Goal: Task Accomplishment & Management: Manage account settings

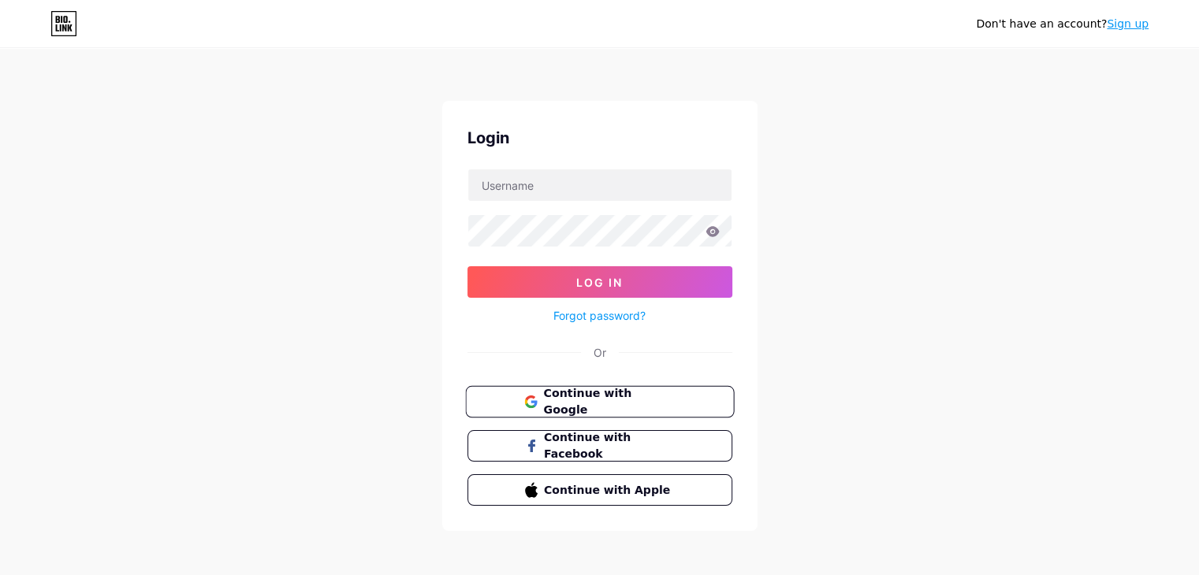
click at [573, 399] on span "Continue with Google" at bounding box center [609, 402] width 132 height 34
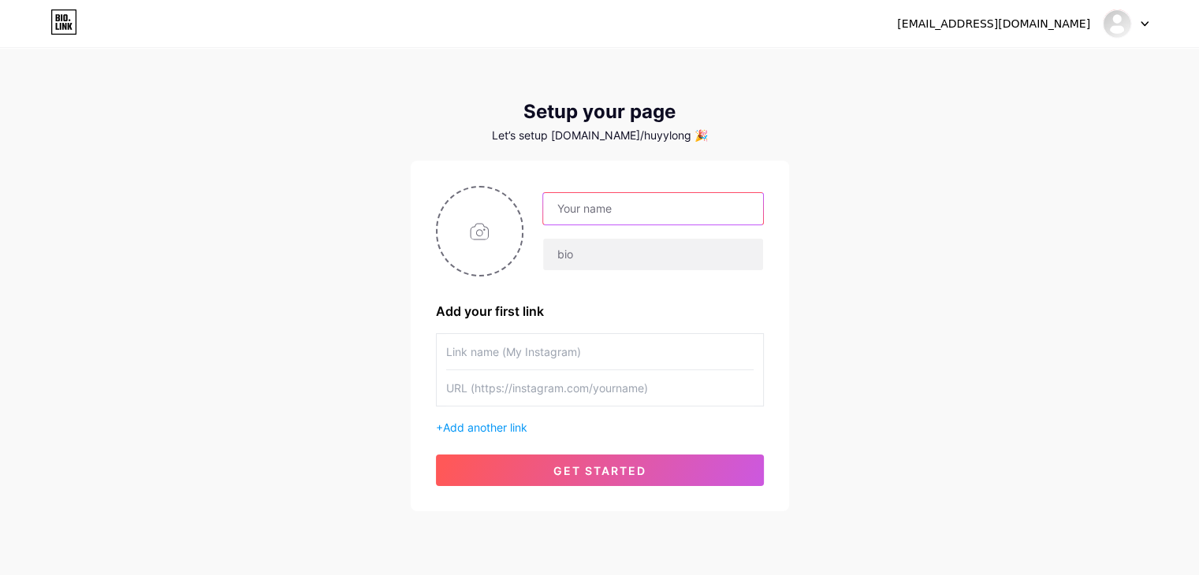
click at [598, 204] on input "text" at bounding box center [652, 209] width 219 height 32
click at [571, 209] on input "text" at bounding box center [652, 209] width 219 height 32
click at [675, 212] on input "NgUYÊN" at bounding box center [652, 209] width 219 height 32
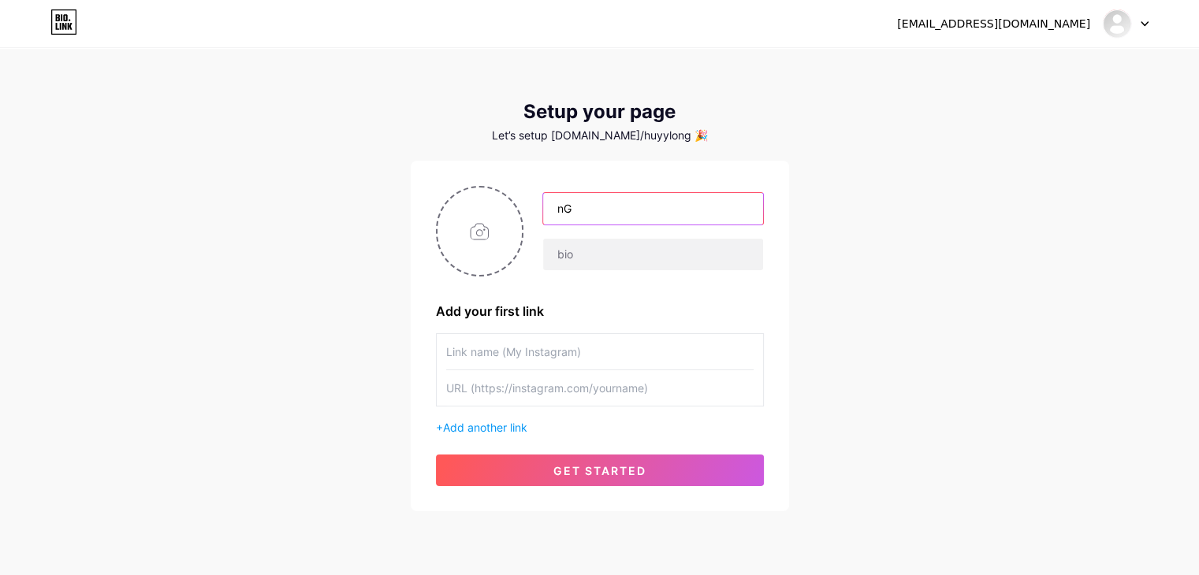
type input "n"
type input "[PERSON_NAME] [PERSON_NAME]"
click at [660, 264] on input "text" at bounding box center [652, 255] width 219 height 32
click at [558, 314] on div "Add your first link" at bounding box center [600, 311] width 328 height 19
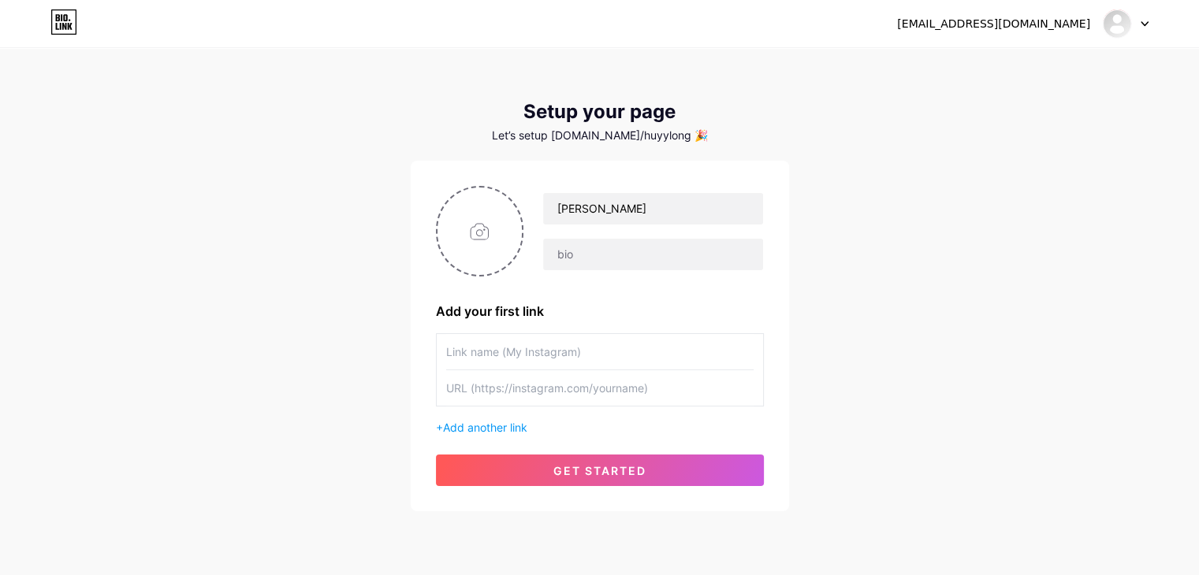
click at [558, 342] on input "text" at bounding box center [599, 351] width 307 height 35
click at [579, 389] on input "text" at bounding box center [599, 387] width 307 height 35
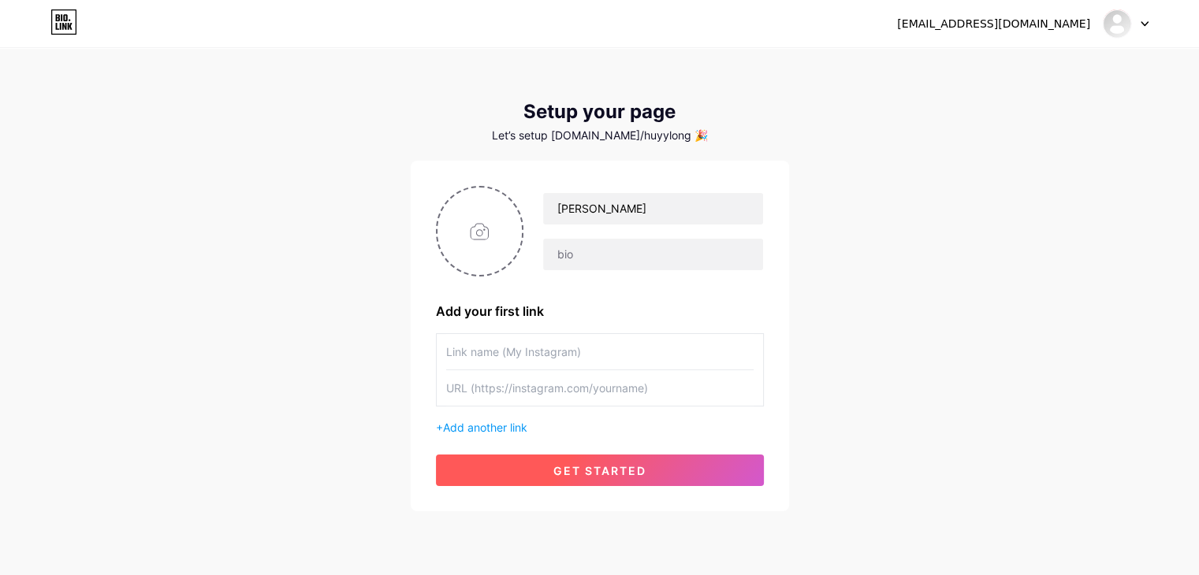
click at [605, 459] on button "get started" at bounding box center [600, 471] width 328 height 32
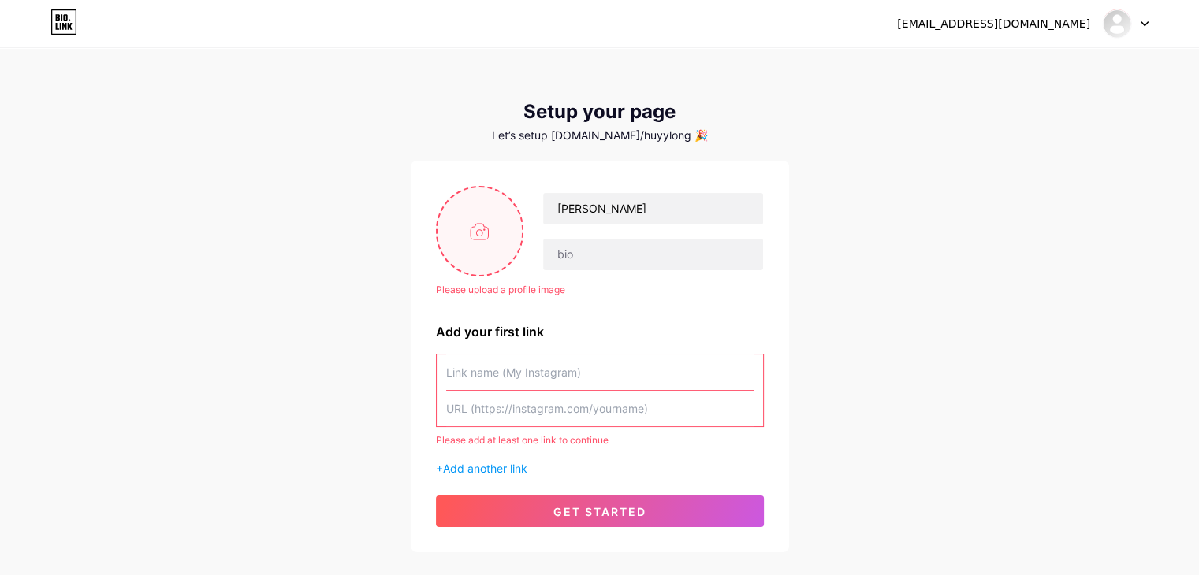
click at [481, 236] on input "file" at bounding box center [479, 231] width 85 height 87
type input "C:\fakepath\nguyenmanhthuong_1724921752_067.jpg"
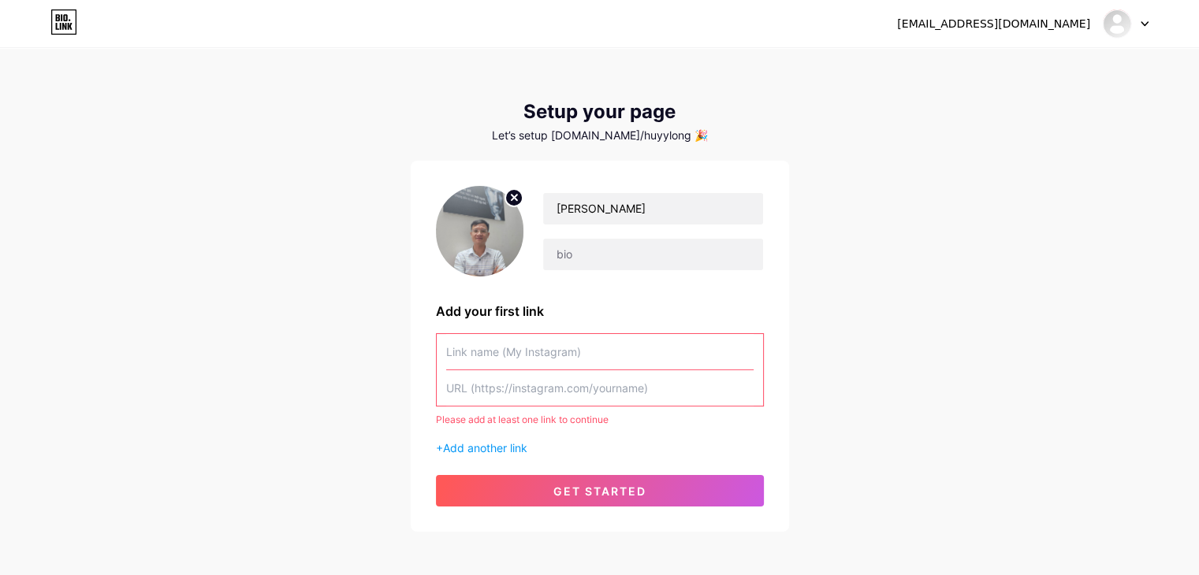
click at [542, 357] on input "text" at bounding box center [599, 351] width 307 height 35
click at [556, 385] on input "text" at bounding box center [599, 387] width 307 height 35
paste input "[URL][DOMAIN_NAME]"
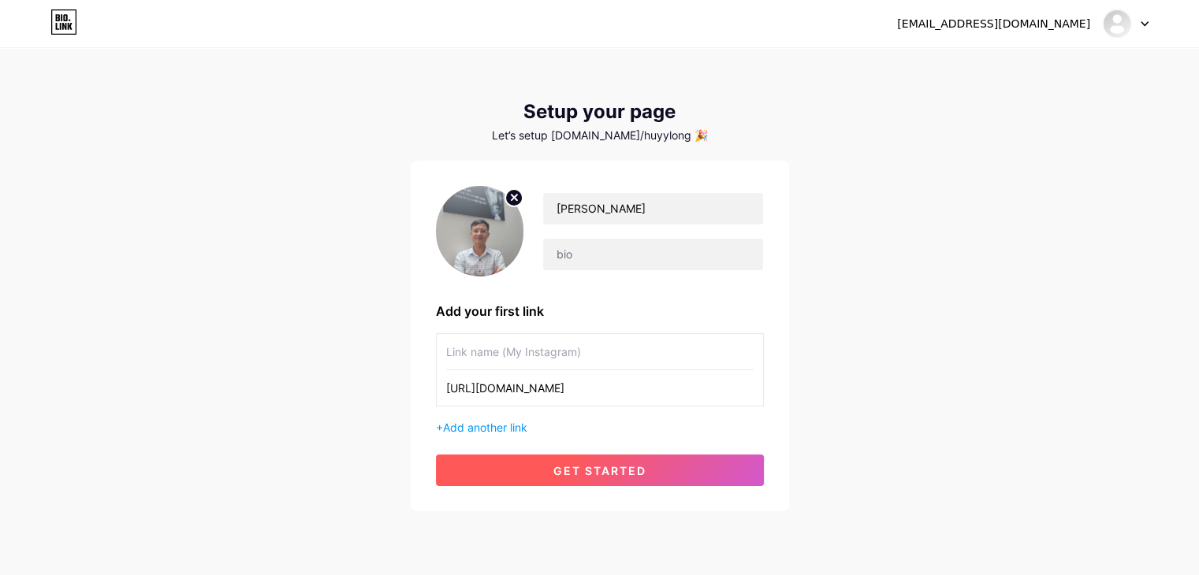
type input "[URL][DOMAIN_NAME]"
click at [517, 458] on button "get started" at bounding box center [600, 471] width 328 height 32
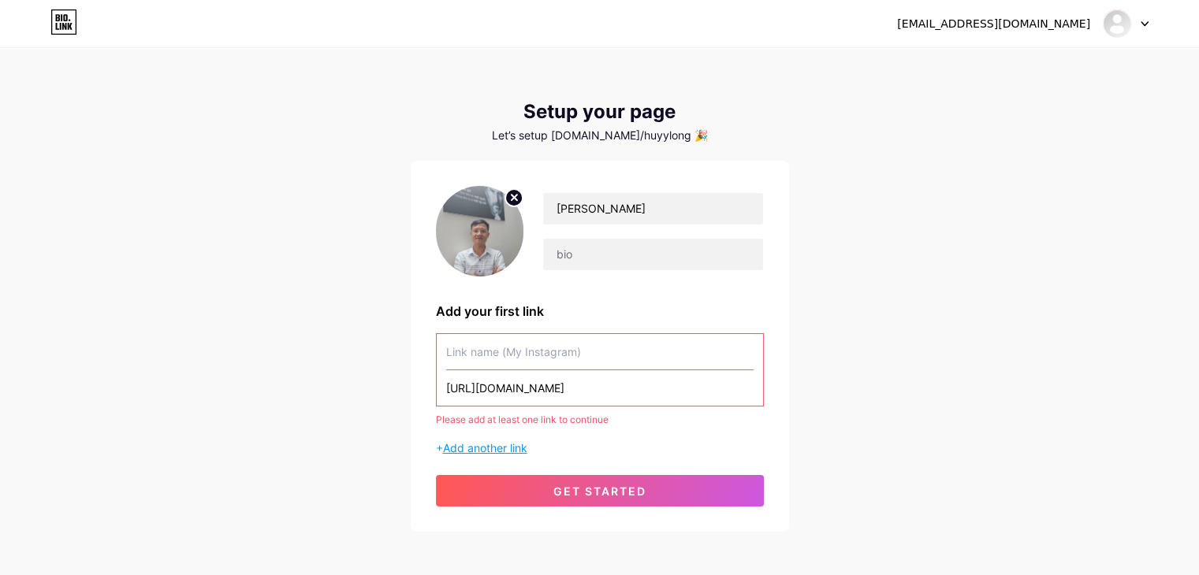
click at [484, 446] on span "Add another link" at bounding box center [485, 447] width 84 height 13
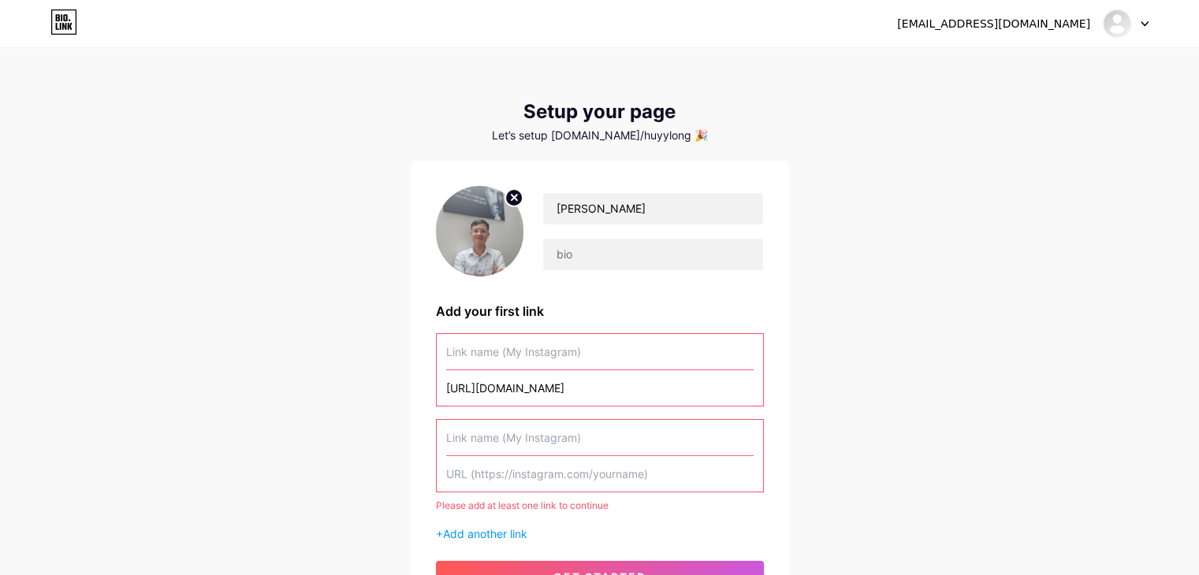
click at [556, 354] on input "text" at bounding box center [599, 351] width 307 height 35
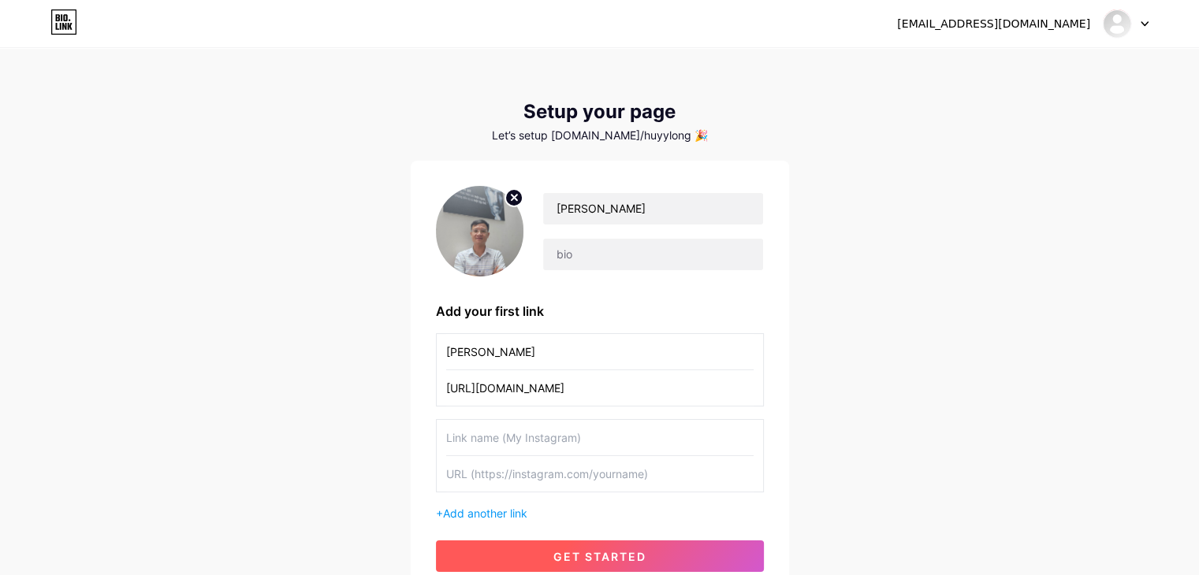
type input "[PERSON_NAME] [PERSON_NAME]"
click at [576, 555] on span "get started" at bounding box center [599, 556] width 93 height 13
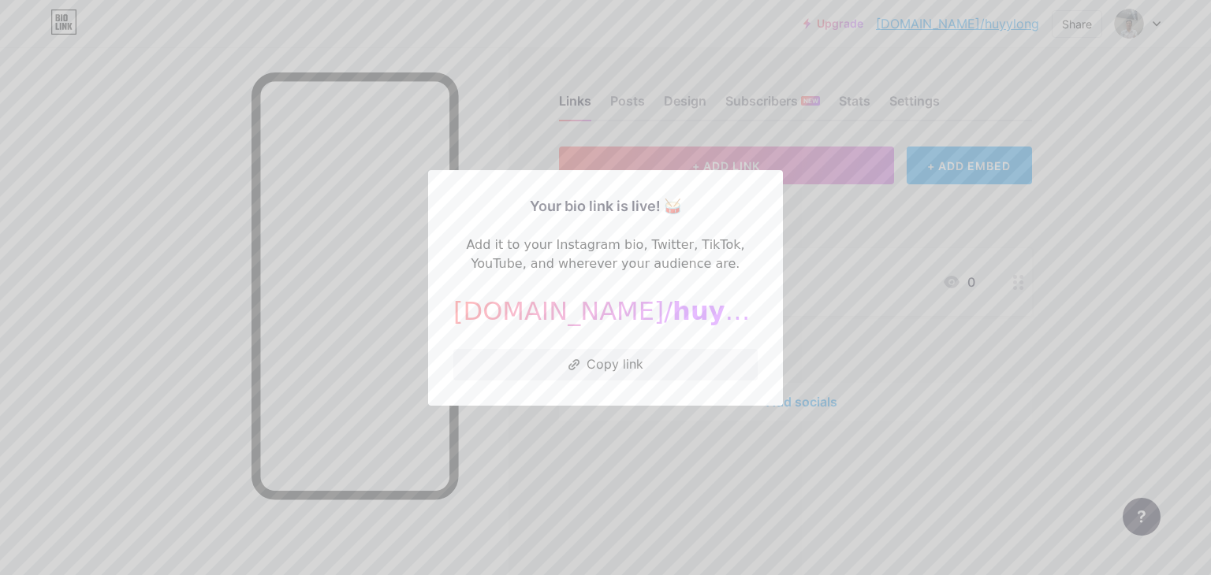
click at [850, 329] on div at bounding box center [605, 287] width 1211 height 575
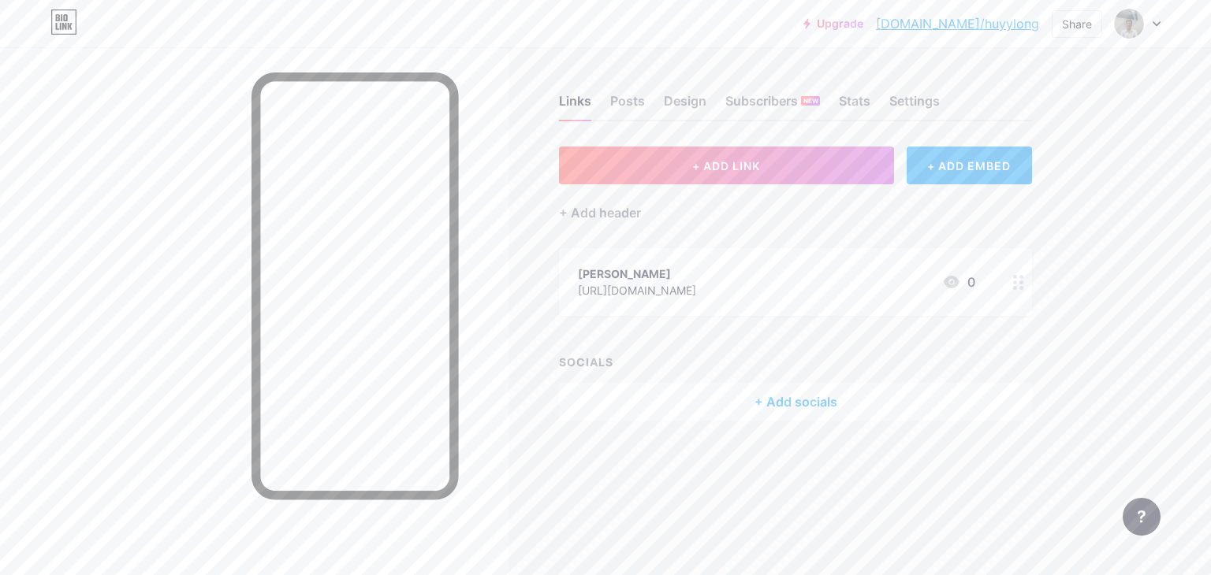
click at [1148, 26] on div at bounding box center [1137, 23] width 46 height 28
click at [1151, 25] on div at bounding box center [1137, 23] width 46 height 28
click at [1069, 165] on link "Account settings" at bounding box center [1061, 179] width 195 height 43
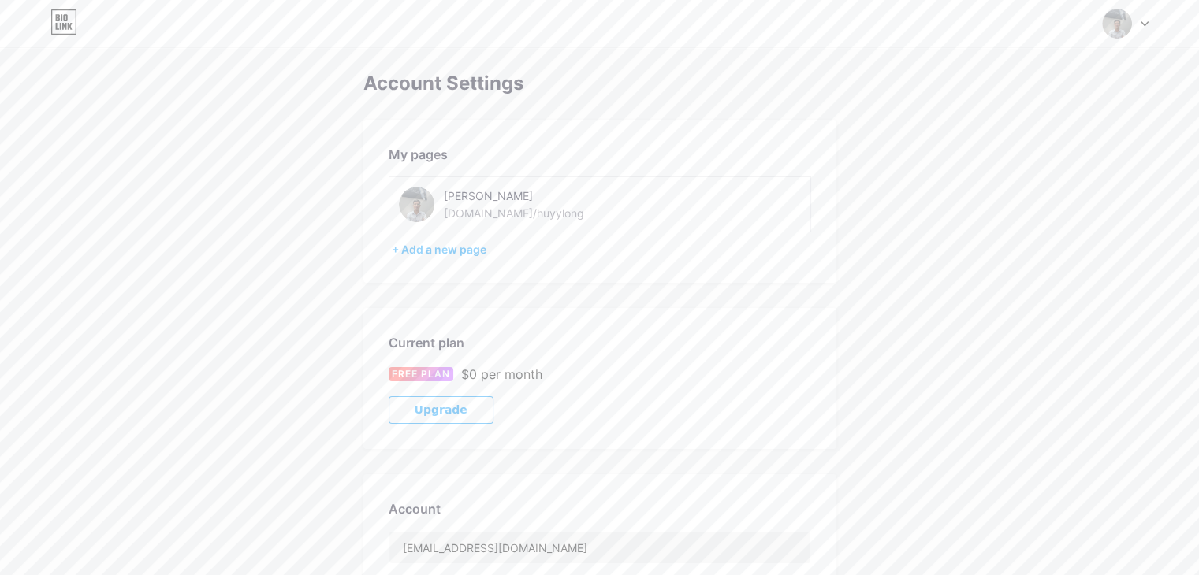
click at [523, 216] on div "[DOMAIN_NAME]/huyylong" at bounding box center [514, 213] width 140 height 17
drag, startPoint x: 536, startPoint y: 212, endPoint x: 501, endPoint y: 212, distance: 34.7
click at [501, 212] on div "Nguyễn Mạnh Thưởng bio.link/huyylong" at bounding box center [555, 204] width 223 height 35
click at [1142, 26] on icon at bounding box center [1144, 24] width 8 height 6
click at [988, 99] on img at bounding box center [977, 101] width 28 height 28
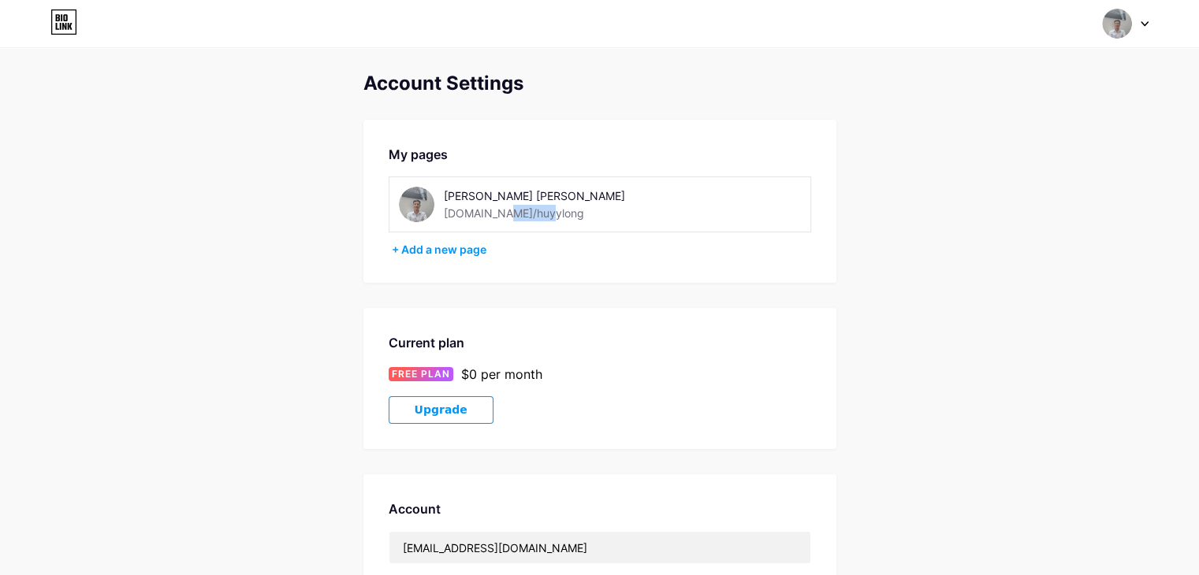
drag, startPoint x: 490, startPoint y: 206, endPoint x: 526, endPoint y: 225, distance: 40.9
click at [530, 216] on div "[DOMAIN_NAME]/huyylong" at bounding box center [514, 213] width 140 height 17
click at [400, 250] on div "+ Add a new page" at bounding box center [601, 250] width 419 height 16
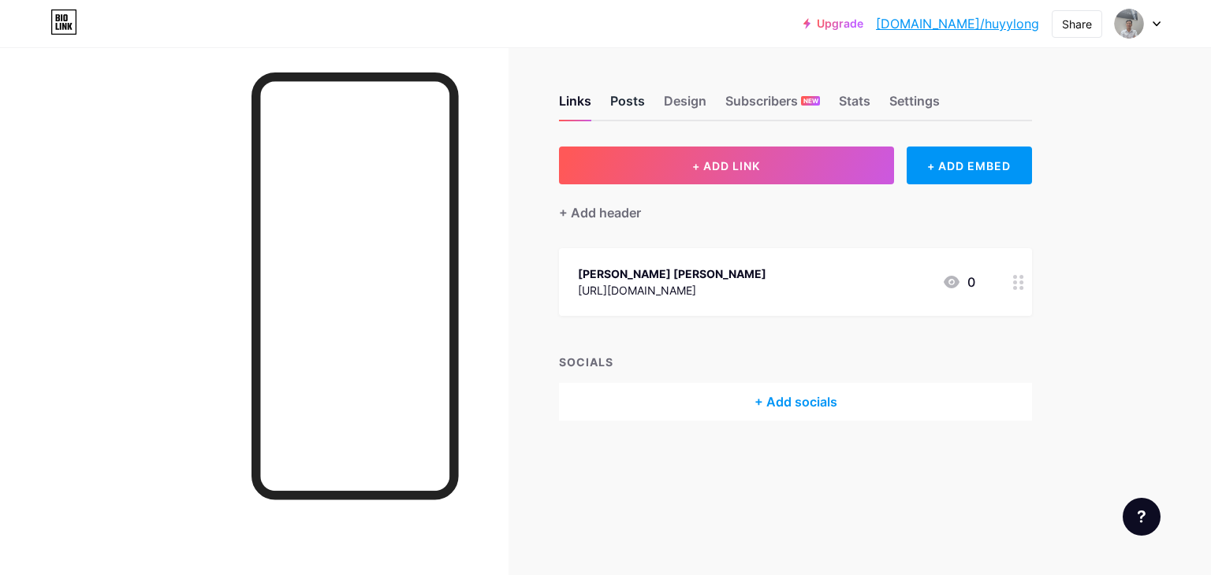
click at [633, 101] on div "Posts" at bounding box center [627, 105] width 35 height 28
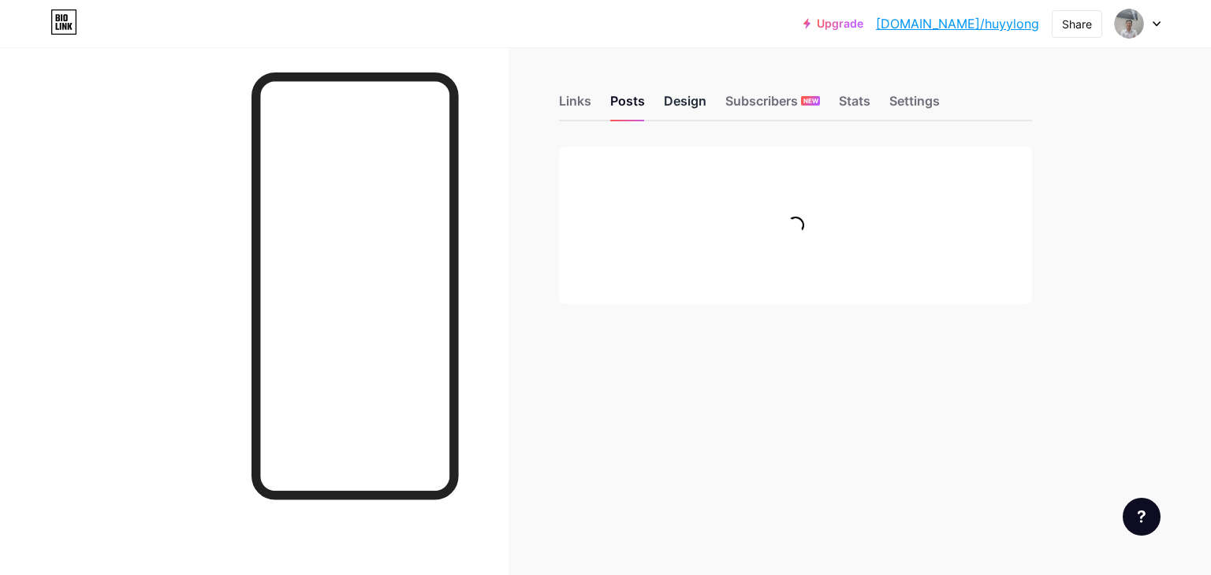
click at [670, 99] on div "Design" at bounding box center [685, 105] width 43 height 28
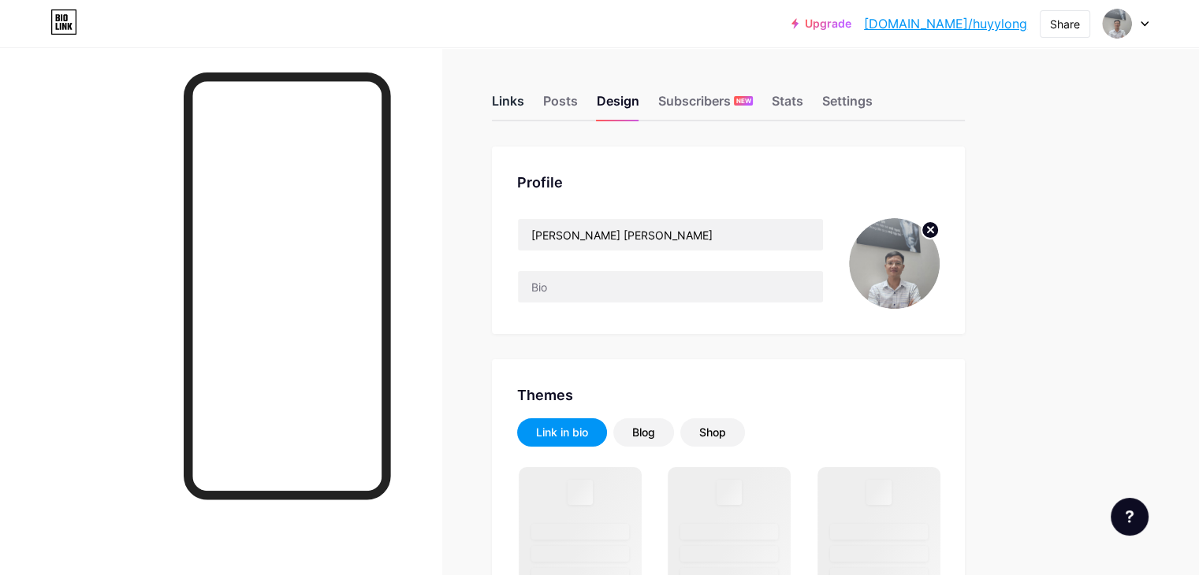
click at [524, 97] on div "Links" at bounding box center [508, 105] width 32 height 28
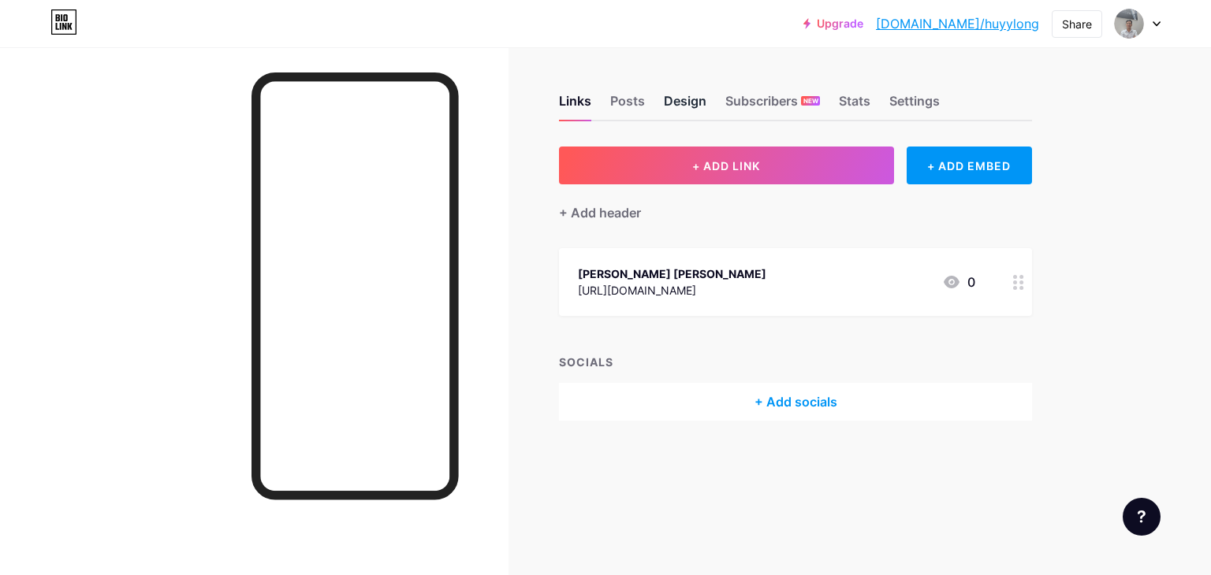
click at [673, 101] on div "Design" at bounding box center [685, 105] width 43 height 28
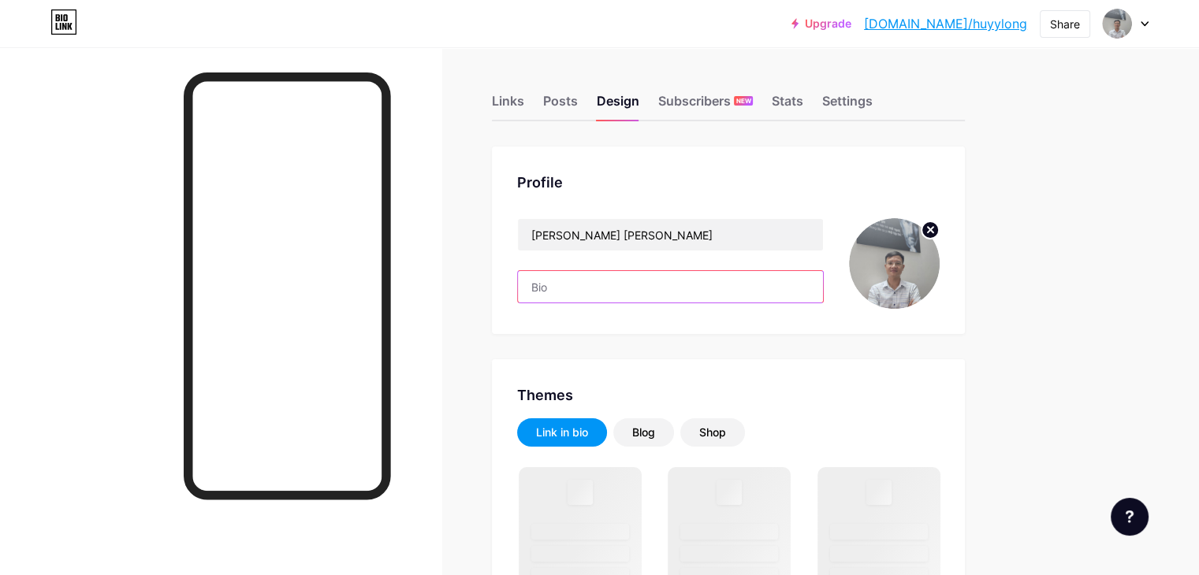
click at [649, 288] on input "text" at bounding box center [670, 287] width 305 height 32
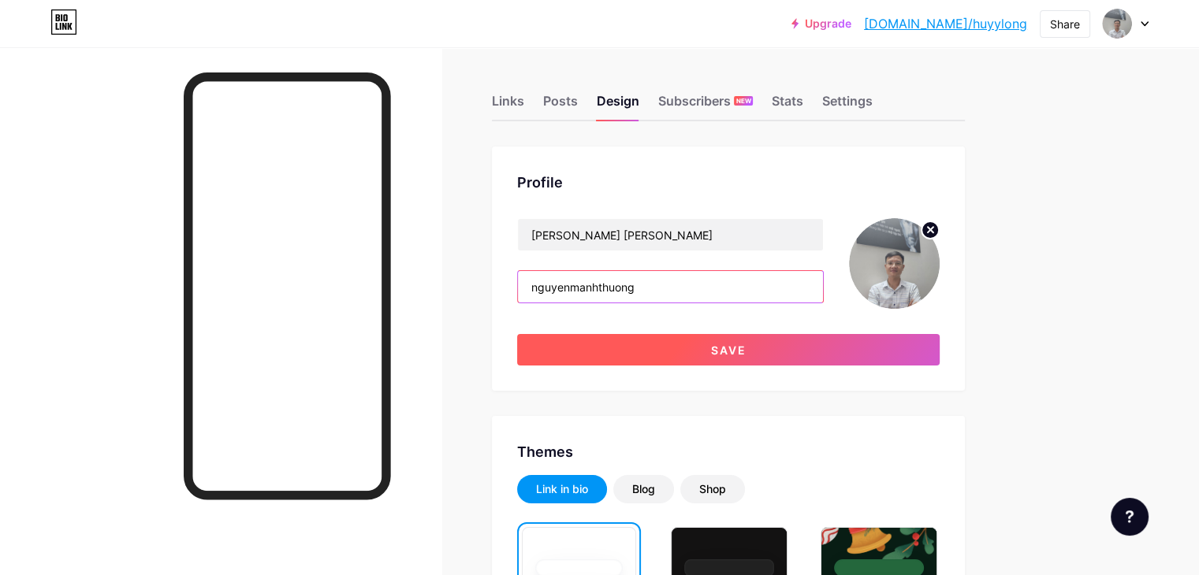
type input "nguyenmanhthuong"
click at [682, 345] on button "Save" at bounding box center [728, 350] width 422 height 32
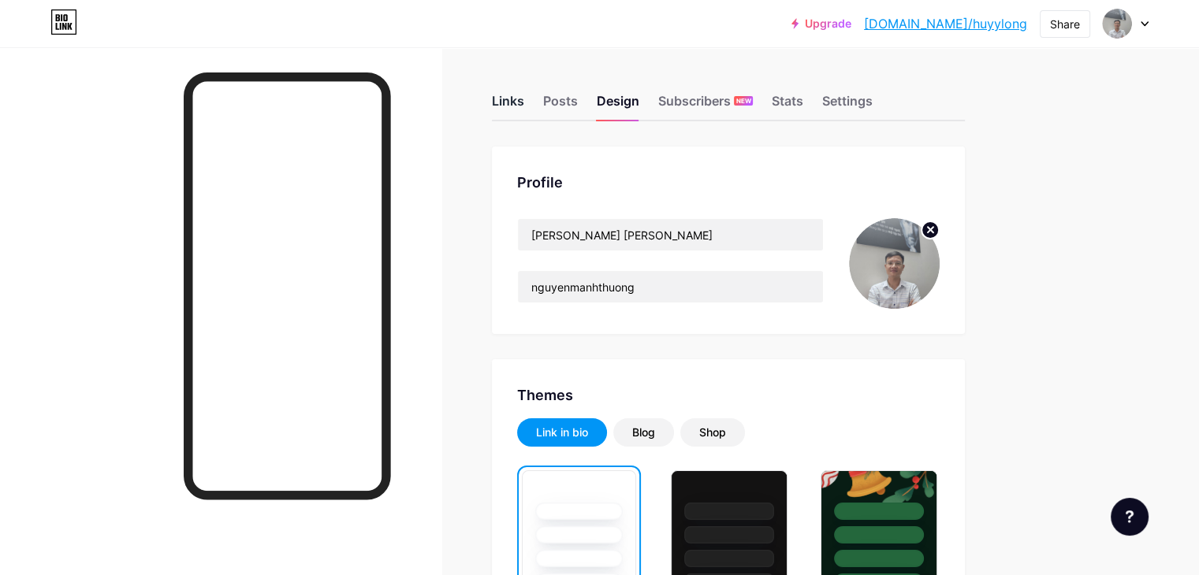
click at [524, 100] on div "Links" at bounding box center [508, 105] width 32 height 28
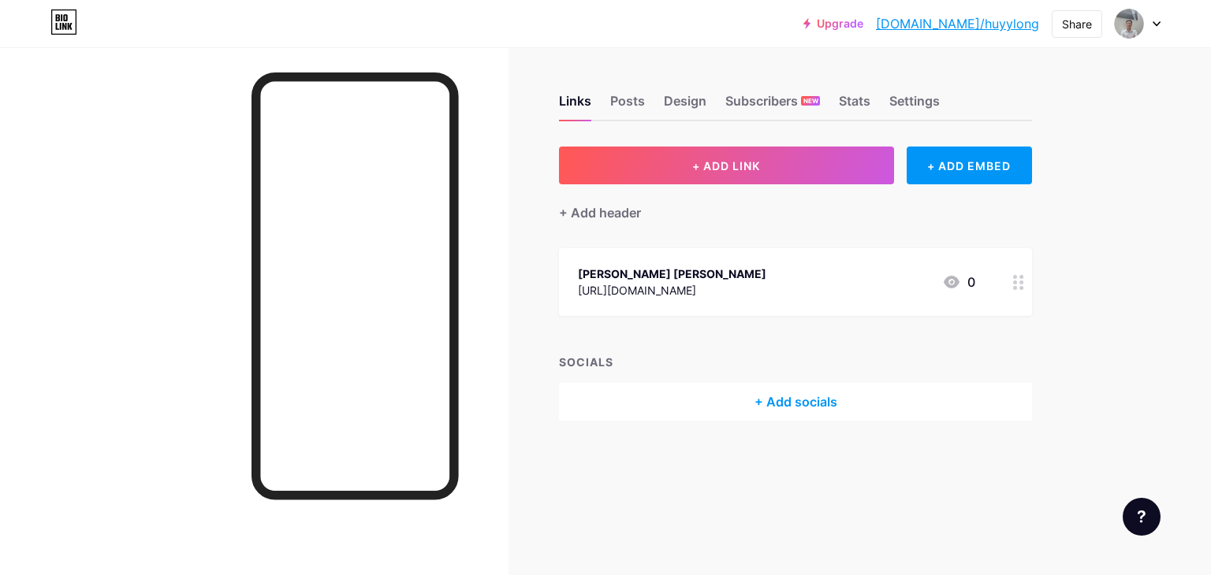
click at [742, 398] on div "+ Add socials" at bounding box center [795, 402] width 473 height 38
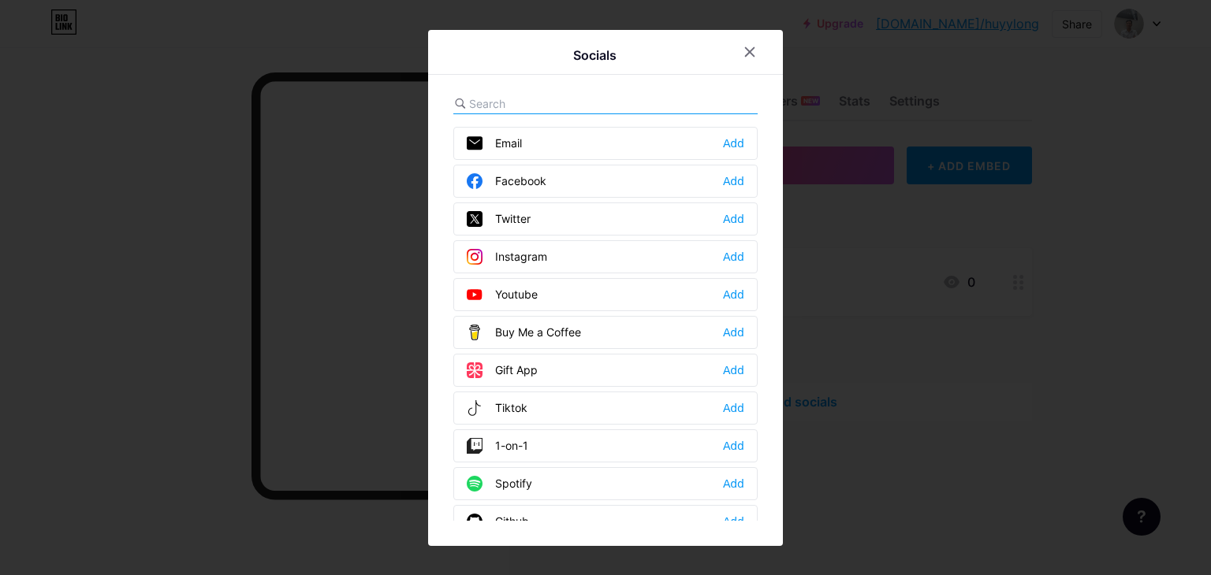
click at [601, 177] on div "Facebook Add" at bounding box center [605, 181] width 304 height 33
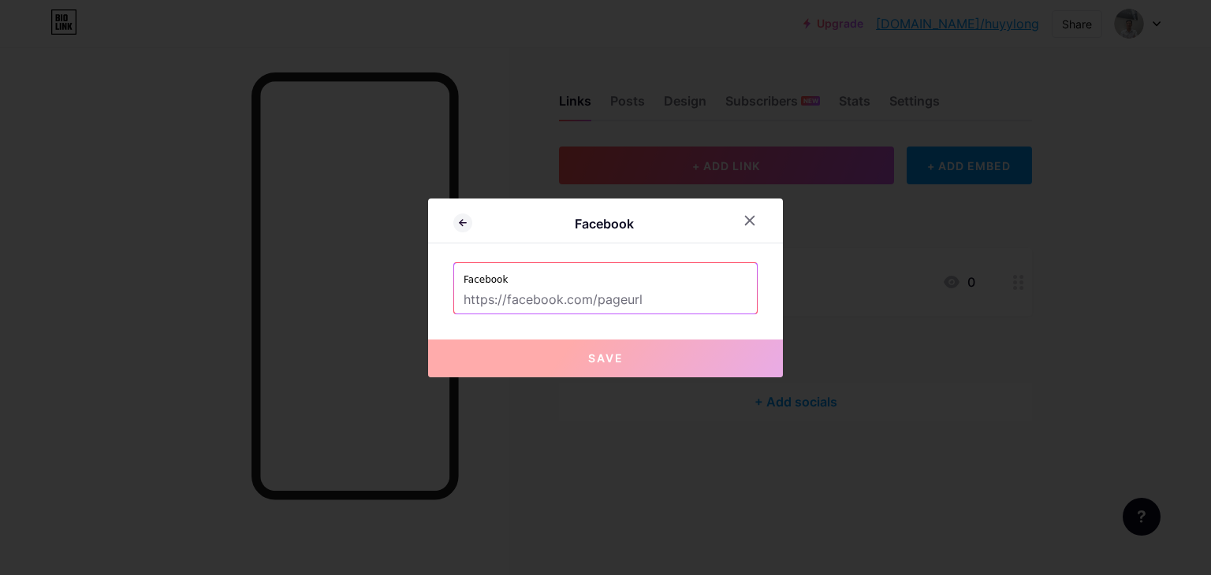
click at [627, 293] on input "text" at bounding box center [605, 300] width 284 height 27
paste input "[URL][DOMAIN_NAME][PERSON_NAME]"
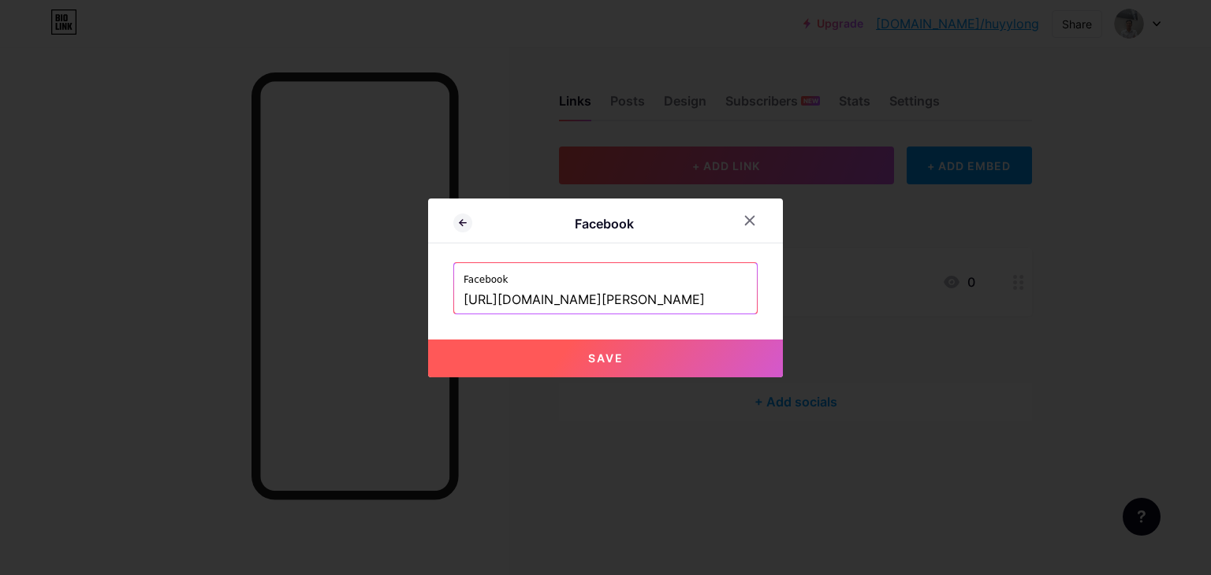
type input "[URL][DOMAIN_NAME][PERSON_NAME]"
click at [555, 363] on button "Save" at bounding box center [605, 359] width 355 height 38
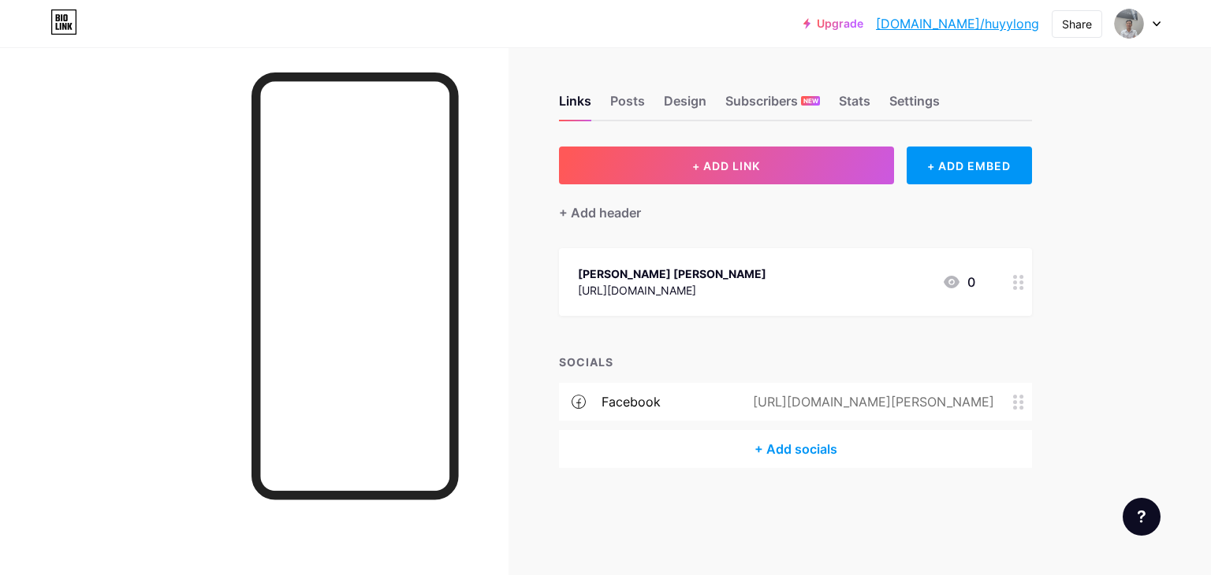
click at [788, 451] on div "+ Add socials" at bounding box center [795, 449] width 473 height 38
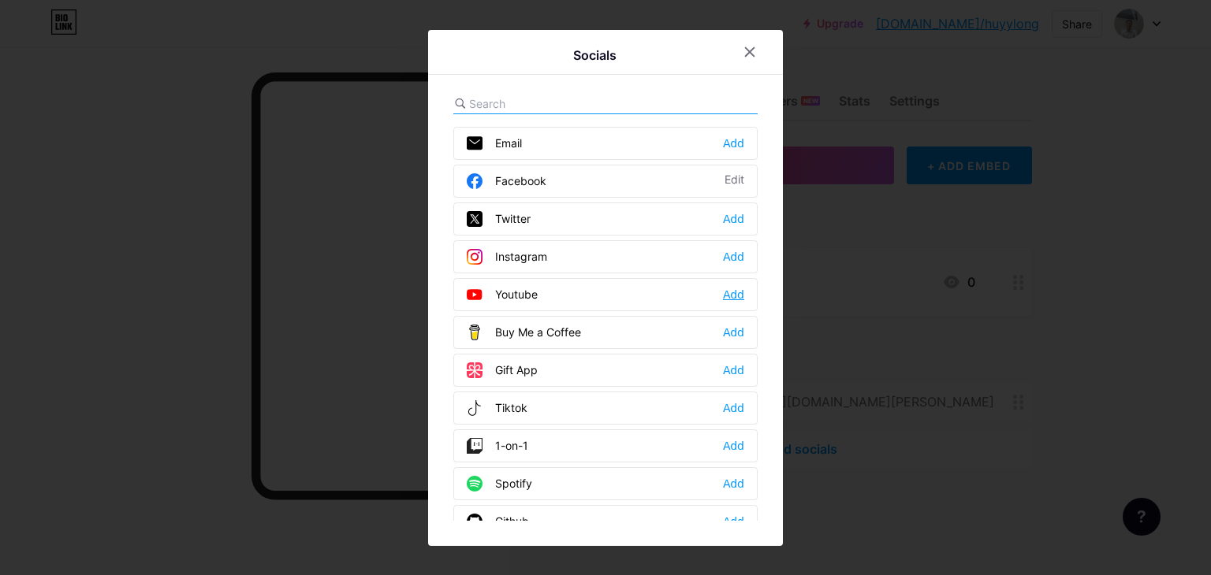
click at [728, 291] on div "Add" at bounding box center [733, 295] width 21 height 16
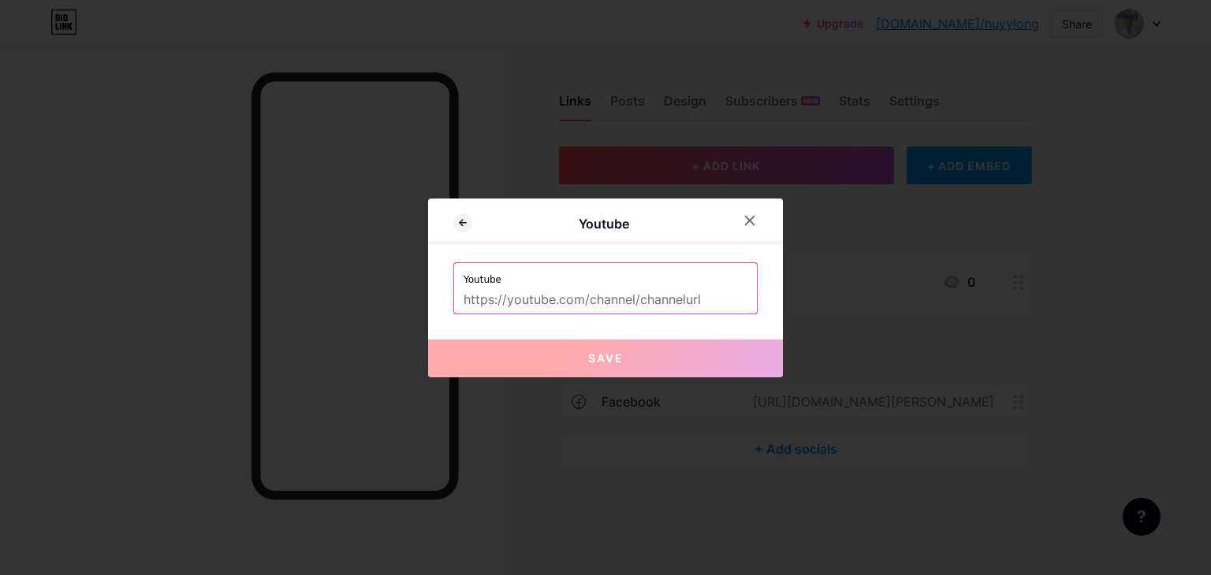
click at [612, 294] on input "text" at bounding box center [605, 300] width 284 height 27
paste input "[URL][DOMAIN_NAME]"
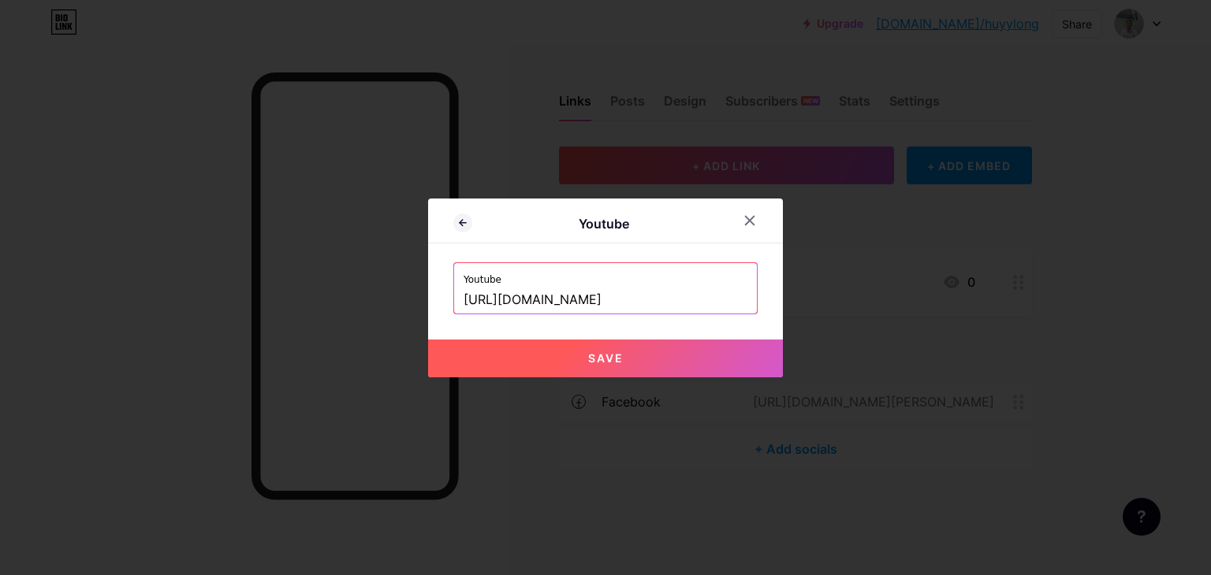
type input "[URL][DOMAIN_NAME]"
click at [564, 374] on button "Save" at bounding box center [605, 359] width 355 height 38
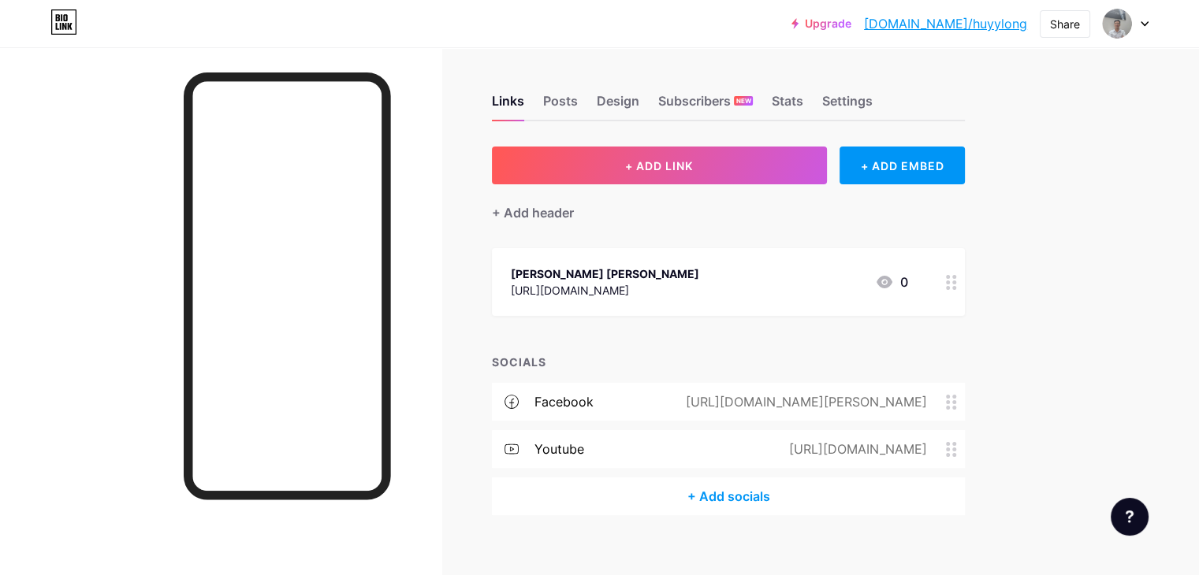
click at [803, 491] on div "+ Add socials" at bounding box center [728, 497] width 473 height 38
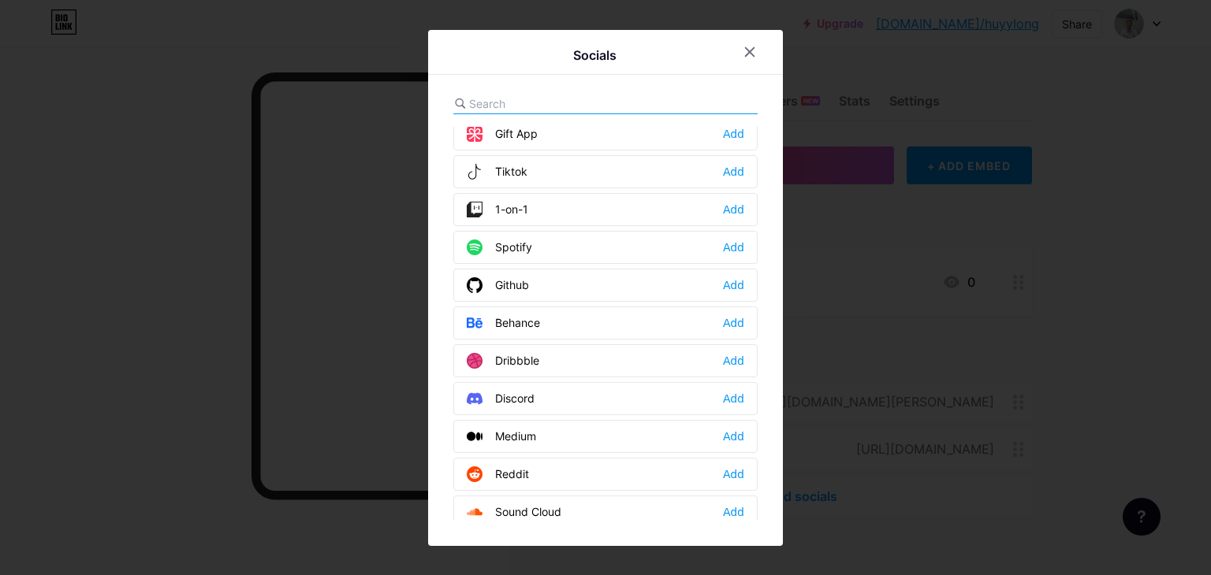
scroll to position [315, 0]
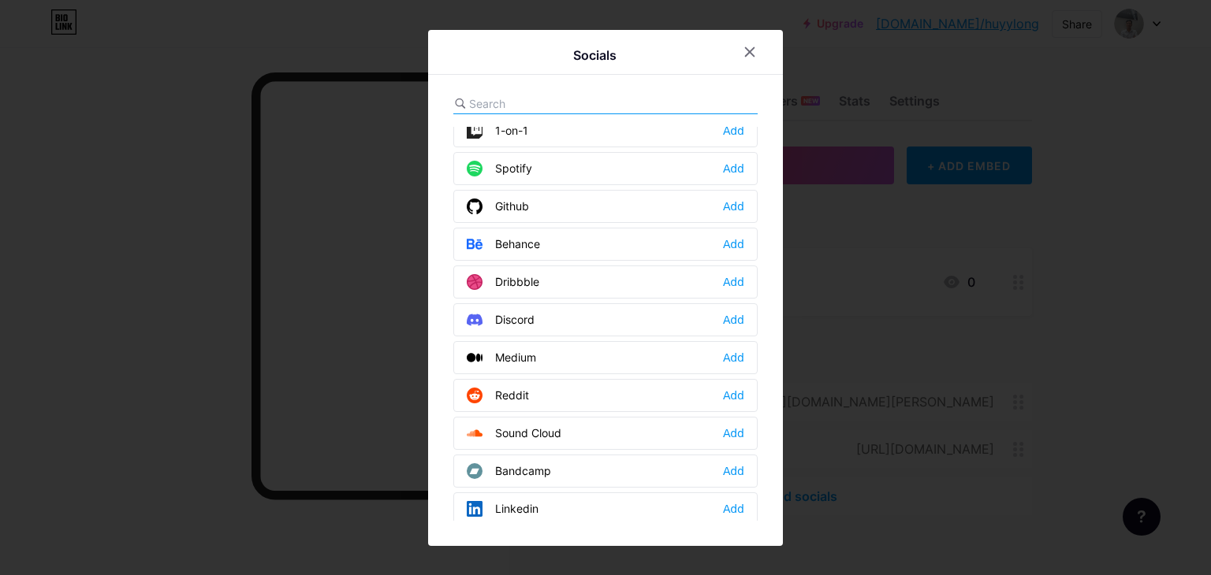
click at [561, 233] on div "Behance Add" at bounding box center [605, 244] width 304 height 33
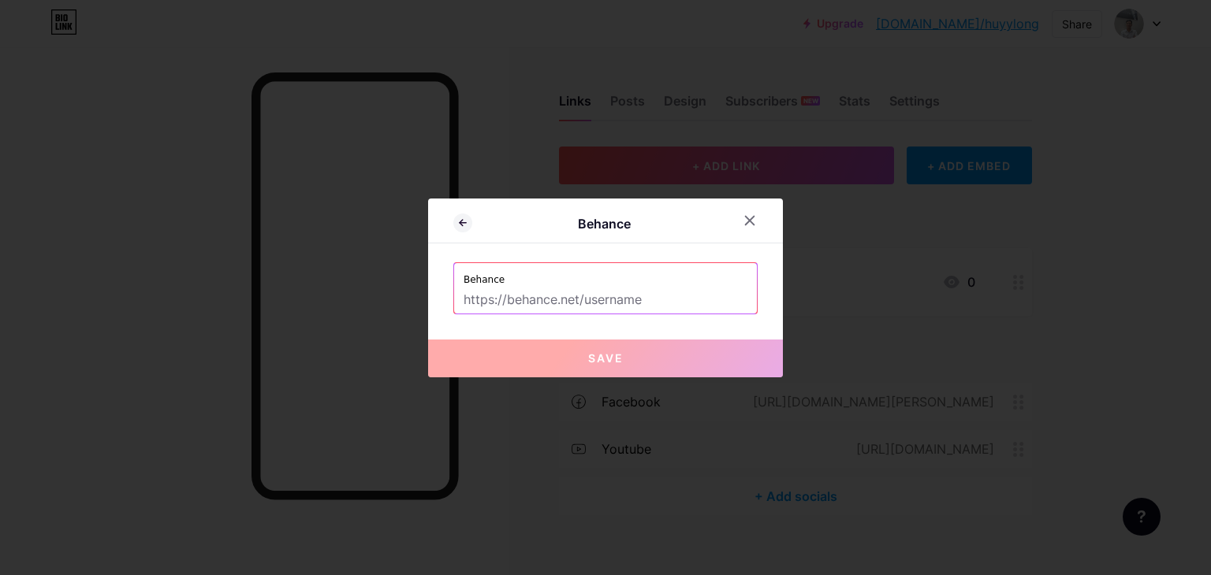
click at [631, 303] on input "text" at bounding box center [605, 300] width 284 height 27
paste input "[URL][DOMAIN_NAME]"
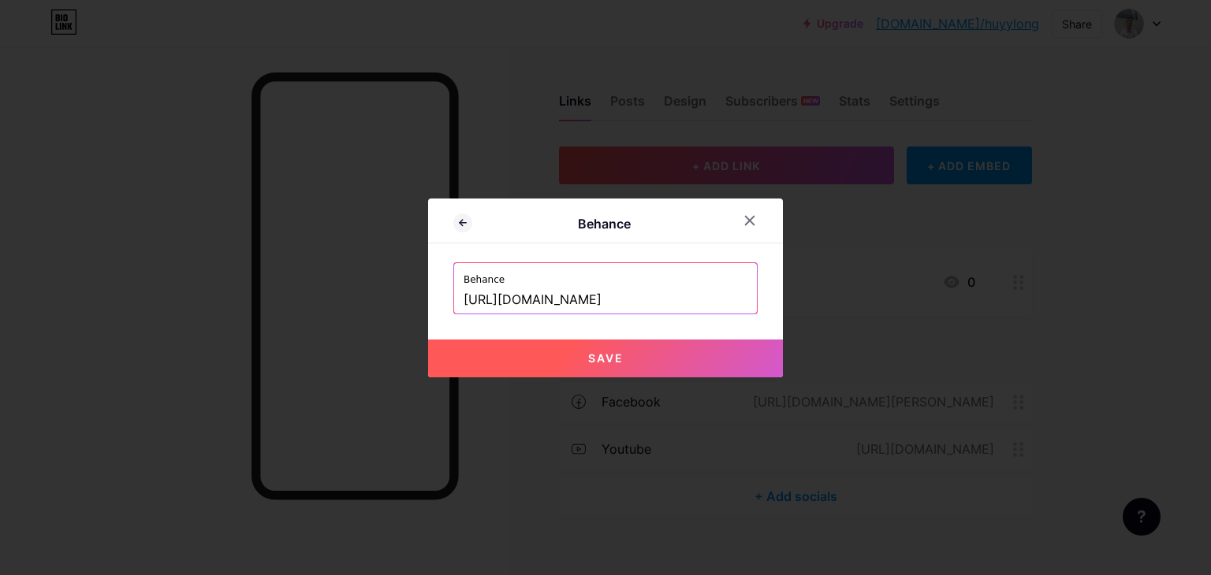
type input "[URL][DOMAIN_NAME]"
click at [590, 360] on span "Save" at bounding box center [605, 358] width 35 height 13
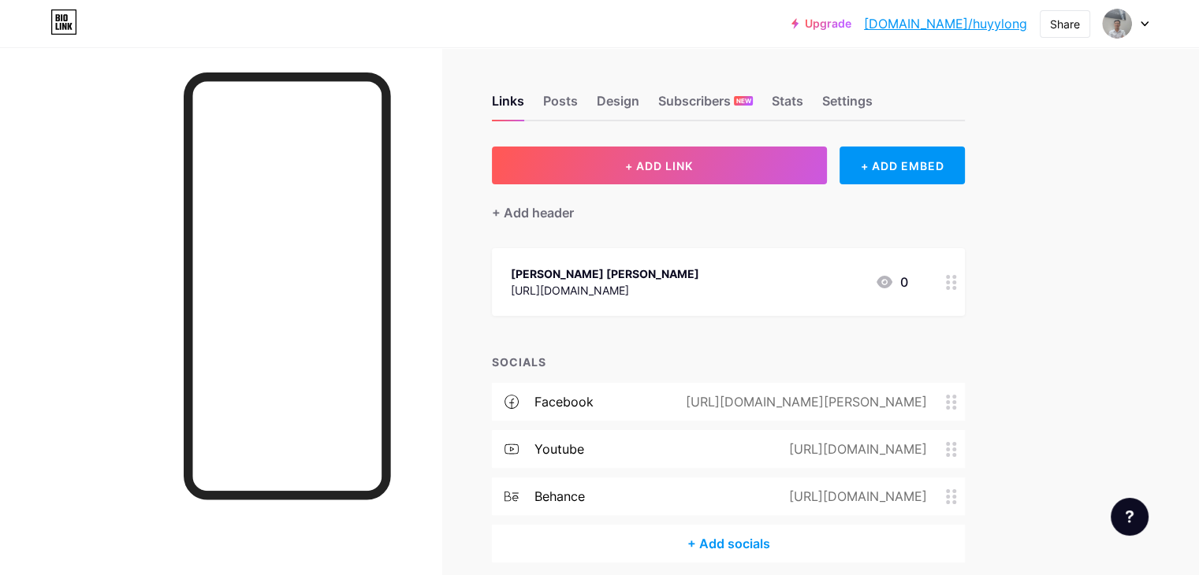
click at [795, 540] on div "+ Add socials" at bounding box center [728, 544] width 473 height 38
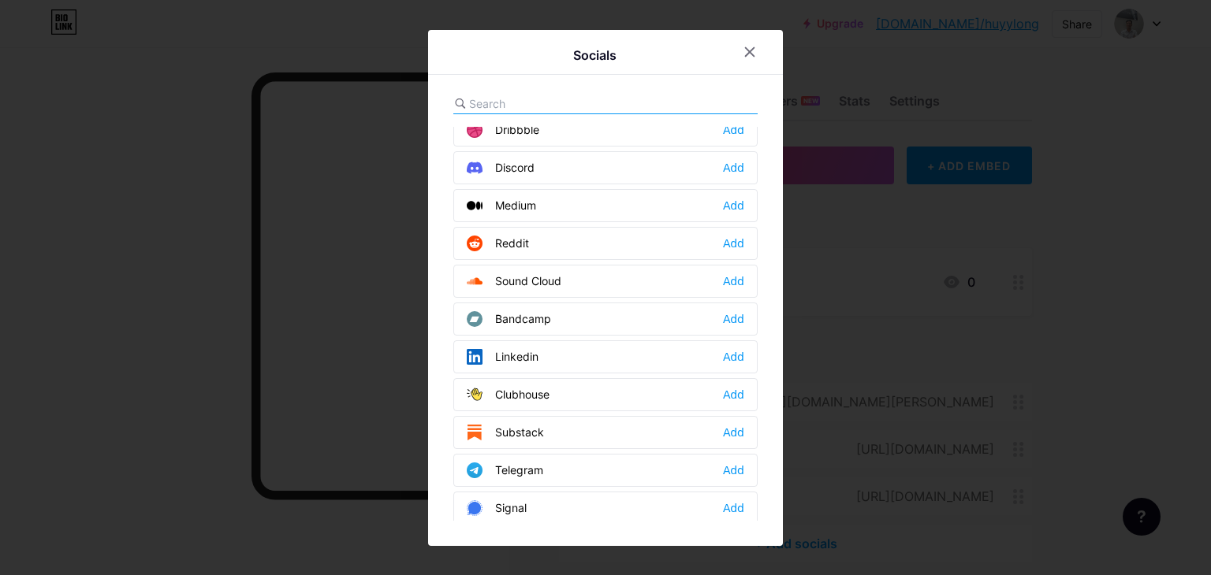
scroll to position [631, 0]
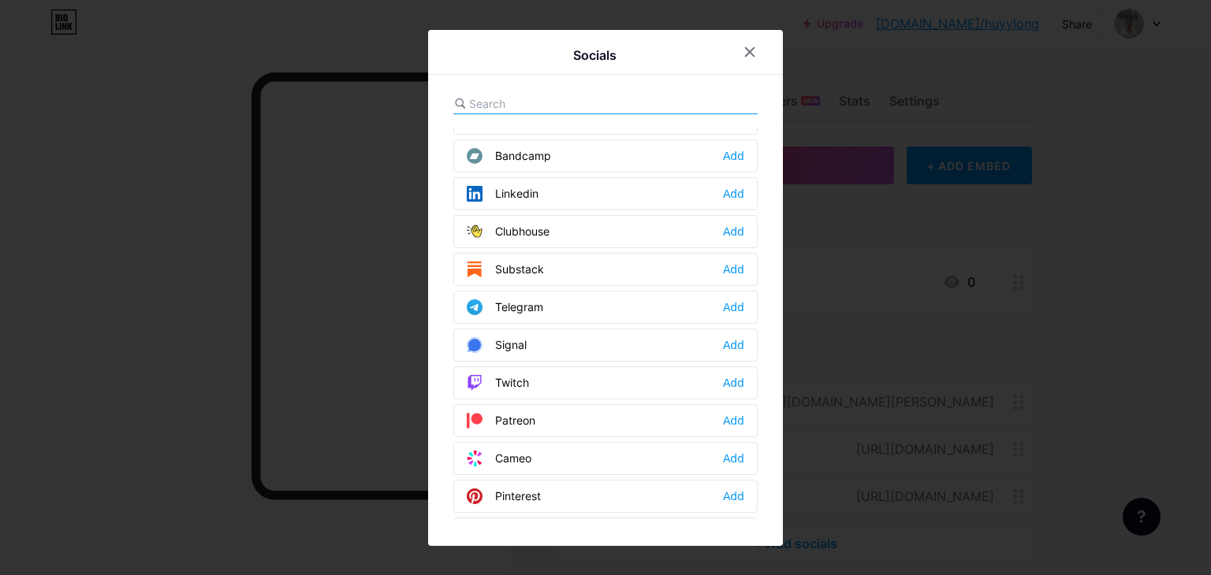
click at [526, 188] on div "Linkedin" at bounding box center [503, 194] width 72 height 16
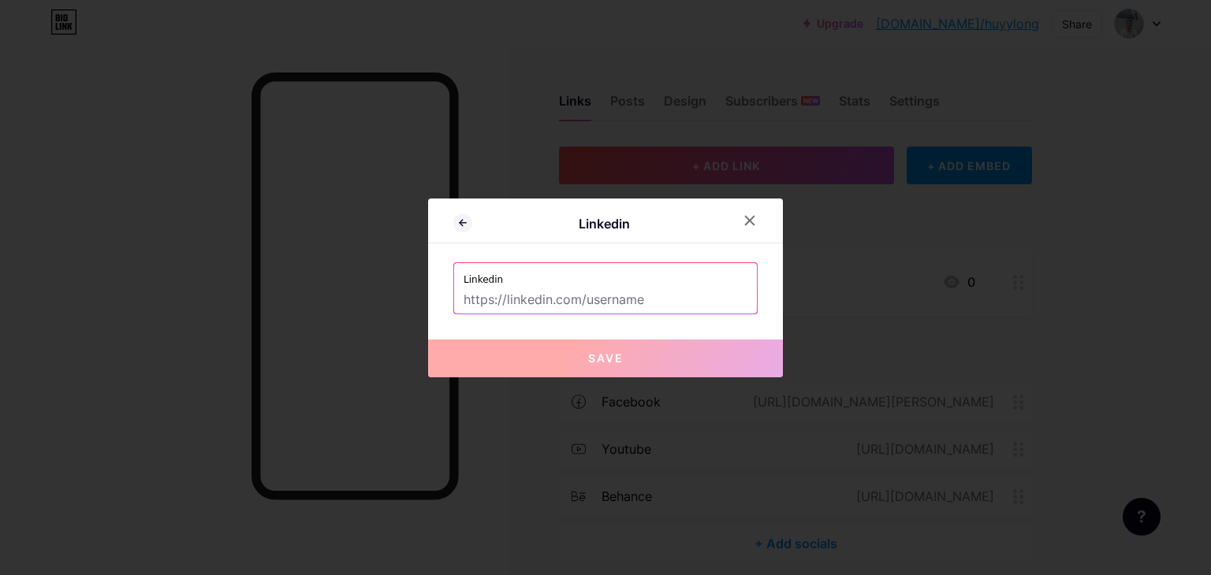
click at [597, 302] on input "text" at bounding box center [605, 300] width 284 height 27
paste input "[URL][DOMAIN_NAME][PERSON_NAME]"
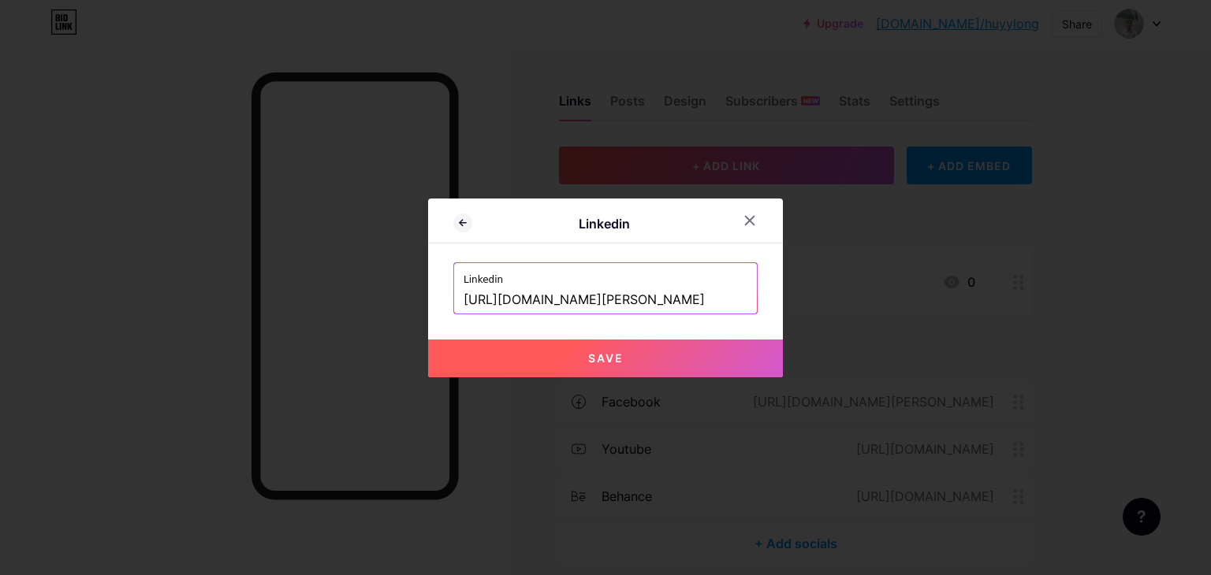
type input "[URL][DOMAIN_NAME][PERSON_NAME]"
click at [534, 348] on button "Save" at bounding box center [605, 359] width 355 height 38
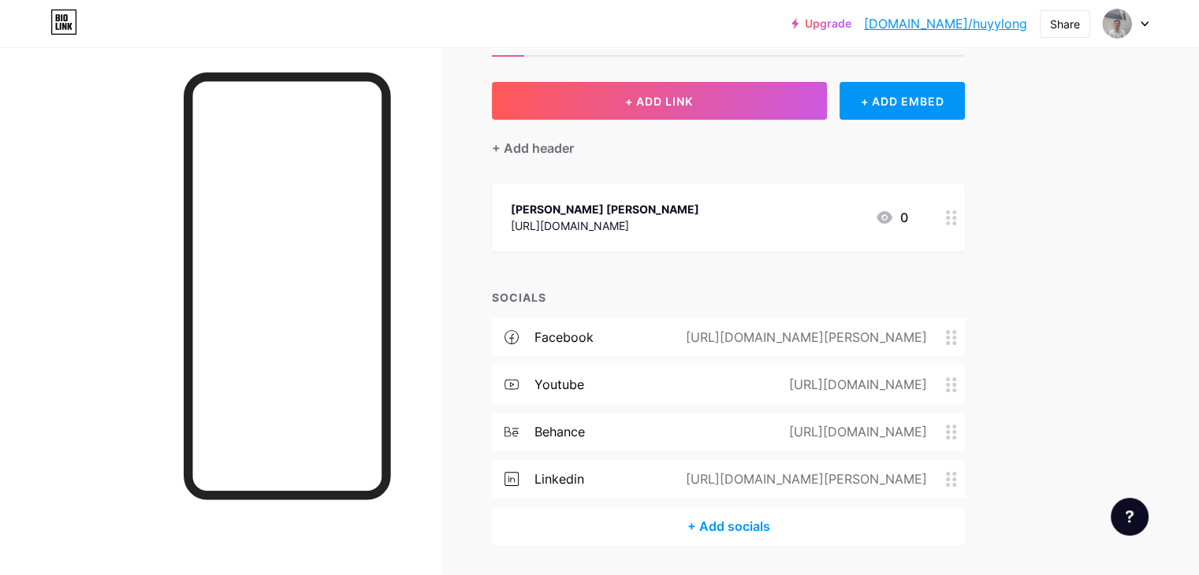
scroll to position [0, 0]
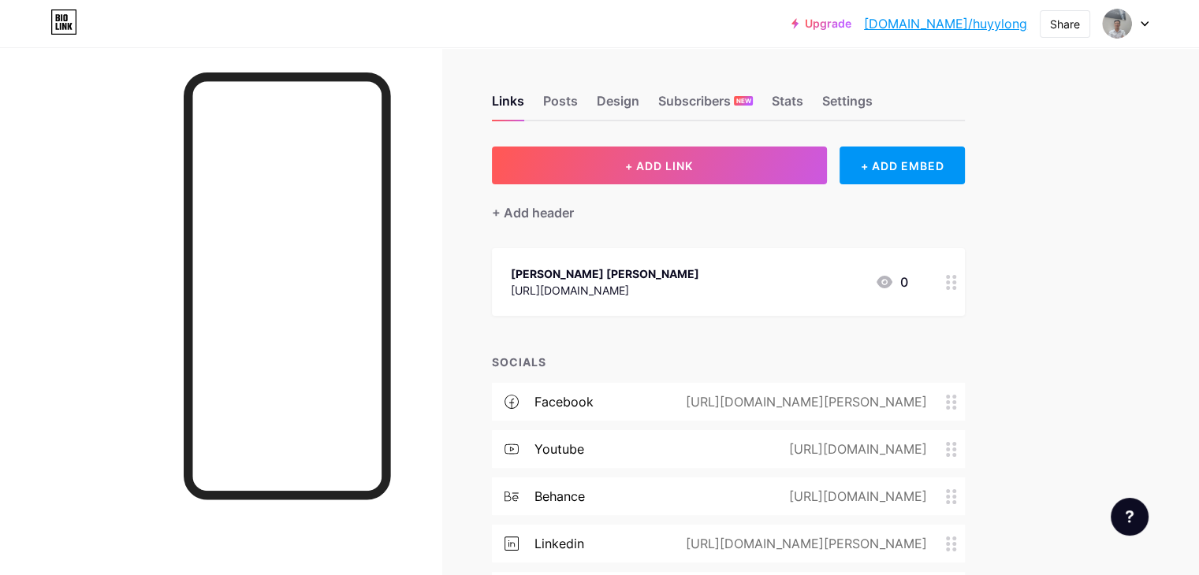
click at [958, 26] on link "[DOMAIN_NAME]/huyylong" at bounding box center [945, 23] width 163 height 19
click at [578, 106] on div "Posts" at bounding box center [560, 105] width 35 height 28
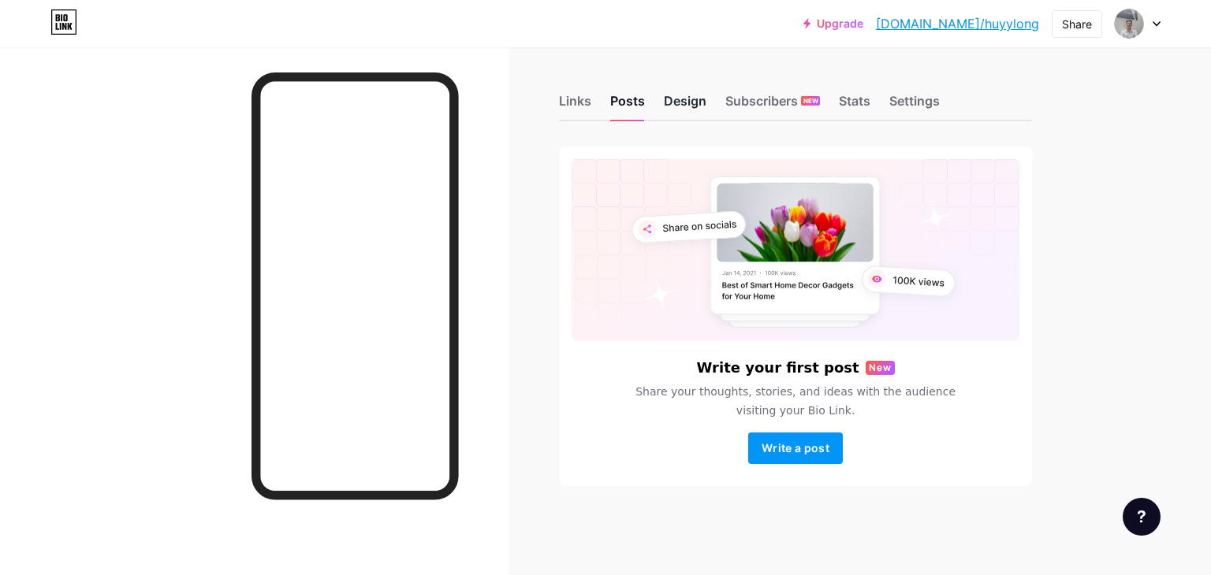
click at [673, 104] on div "Design" at bounding box center [685, 105] width 43 height 28
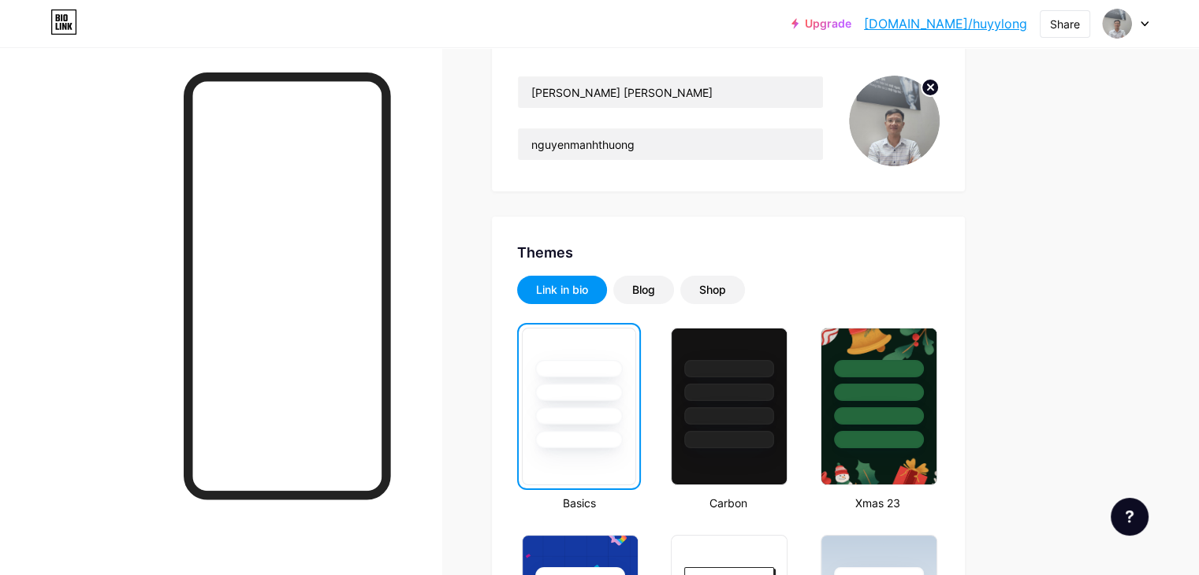
scroll to position [79, 0]
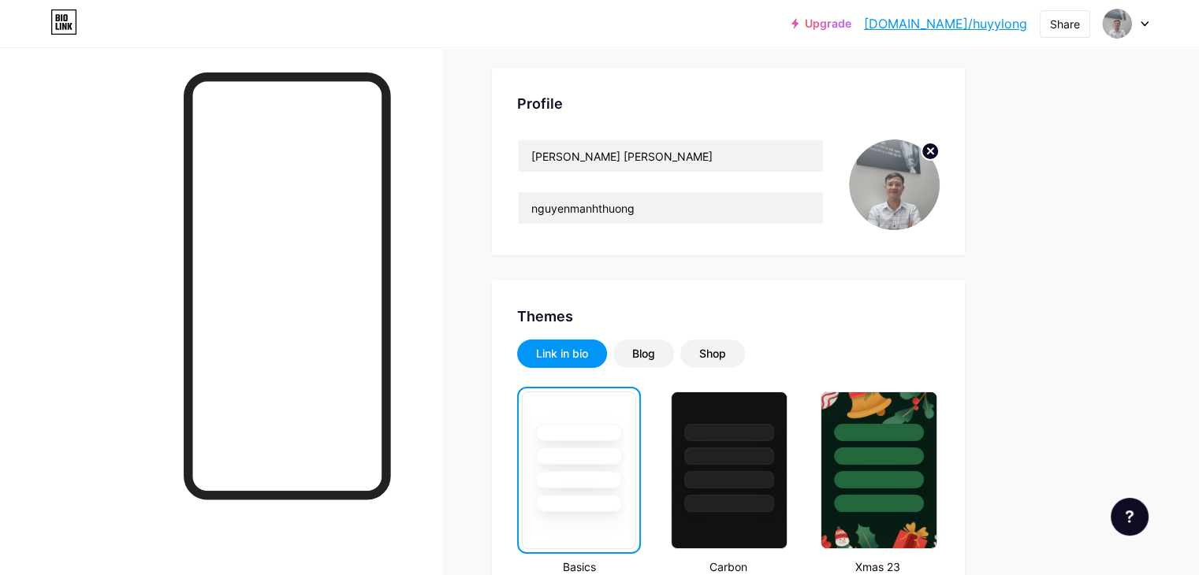
click at [1148, 26] on div at bounding box center [1126, 23] width 46 height 28
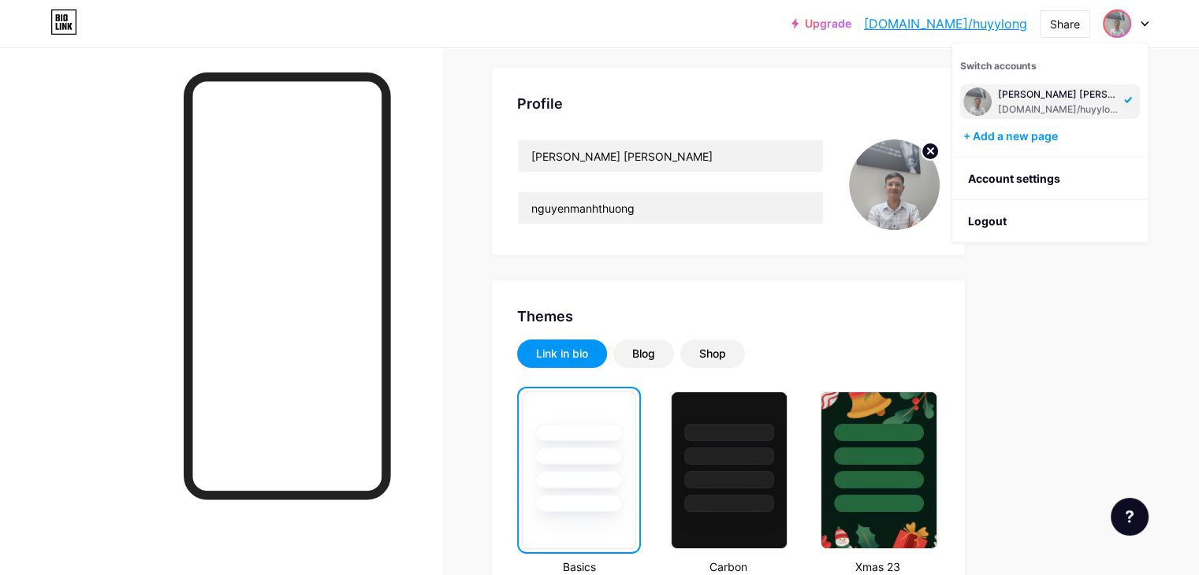
click at [809, 76] on div "Profile [PERSON_NAME] [PERSON_NAME] nguyenmanhthuong" at bounding box center [728, 162] width 473 height 188
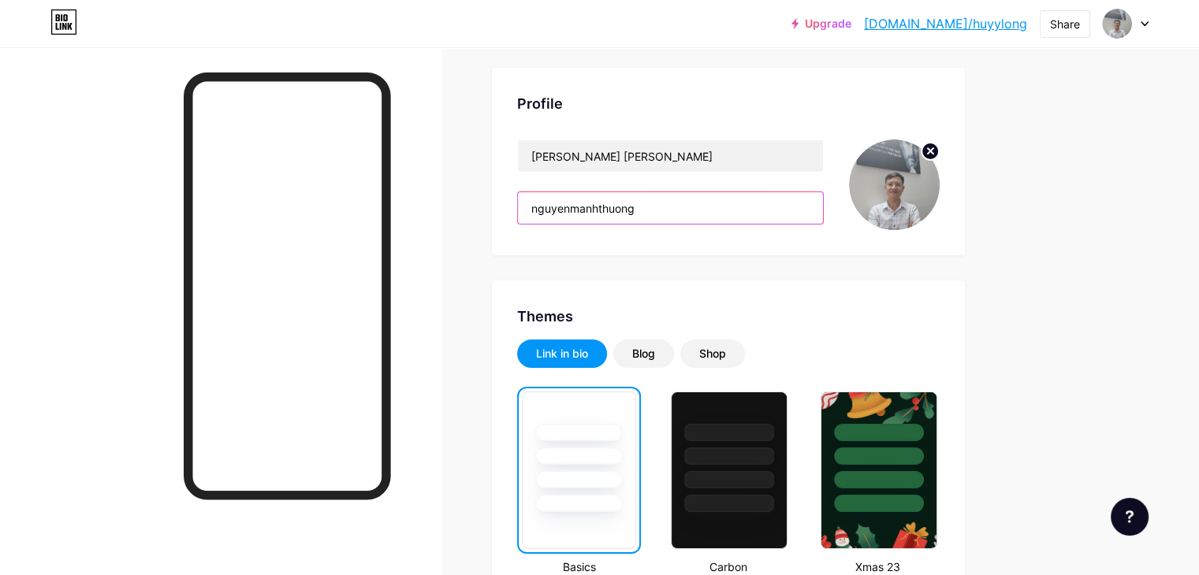
click at [801, 213] on input "nguyenmanhthuong" at bounding box center [670, 208] width 305 height 32
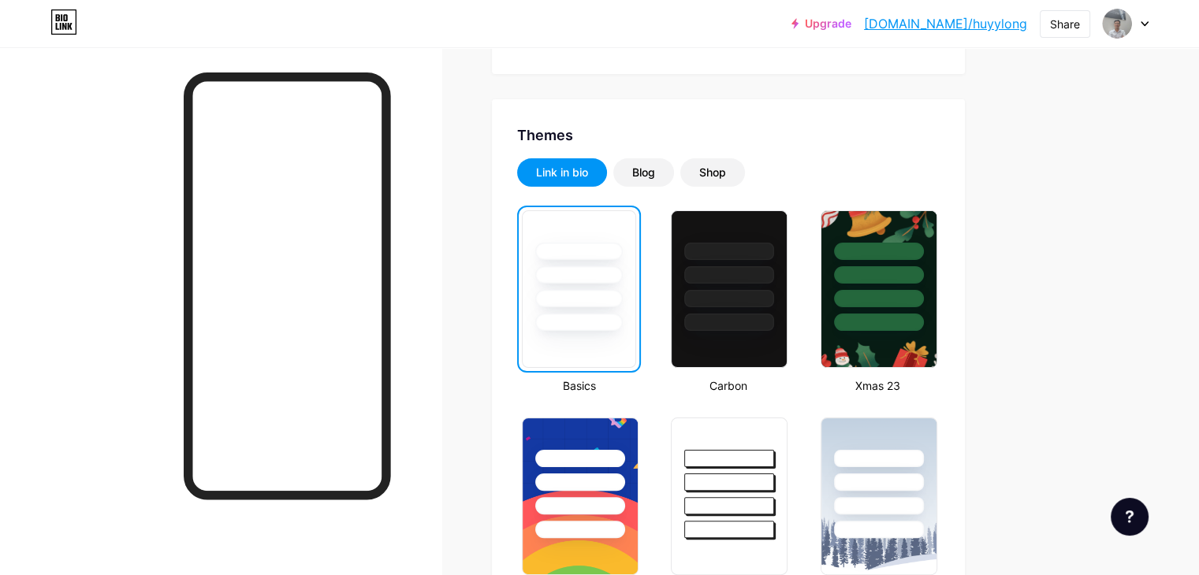
scroll to position [236, 0]
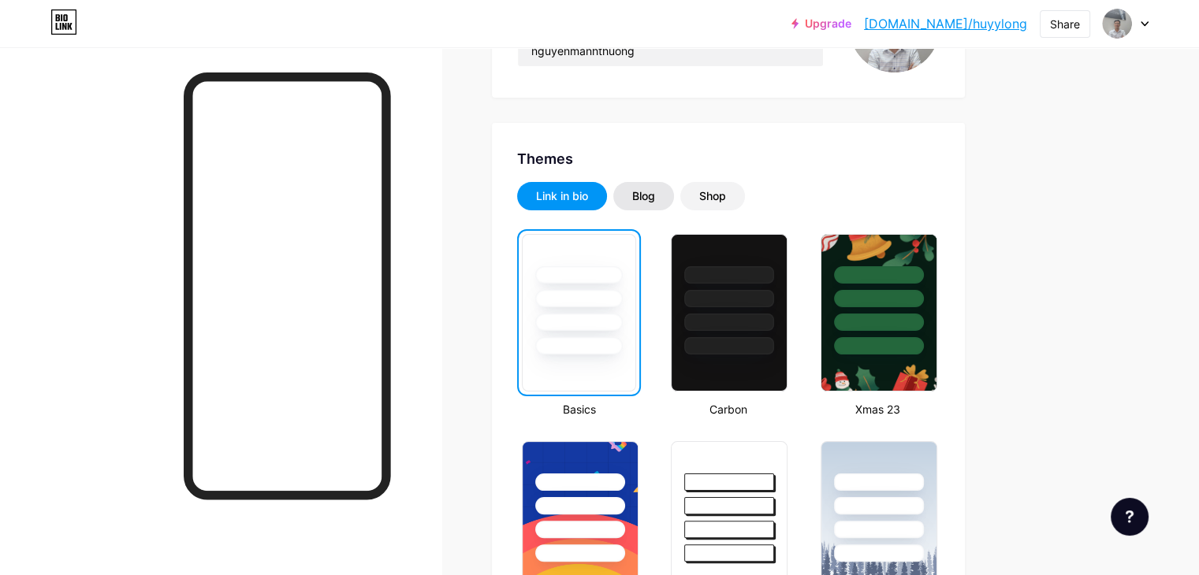
click at [674, 203] on div "Blog" at bounding box center [643, 196] width 61 height 28
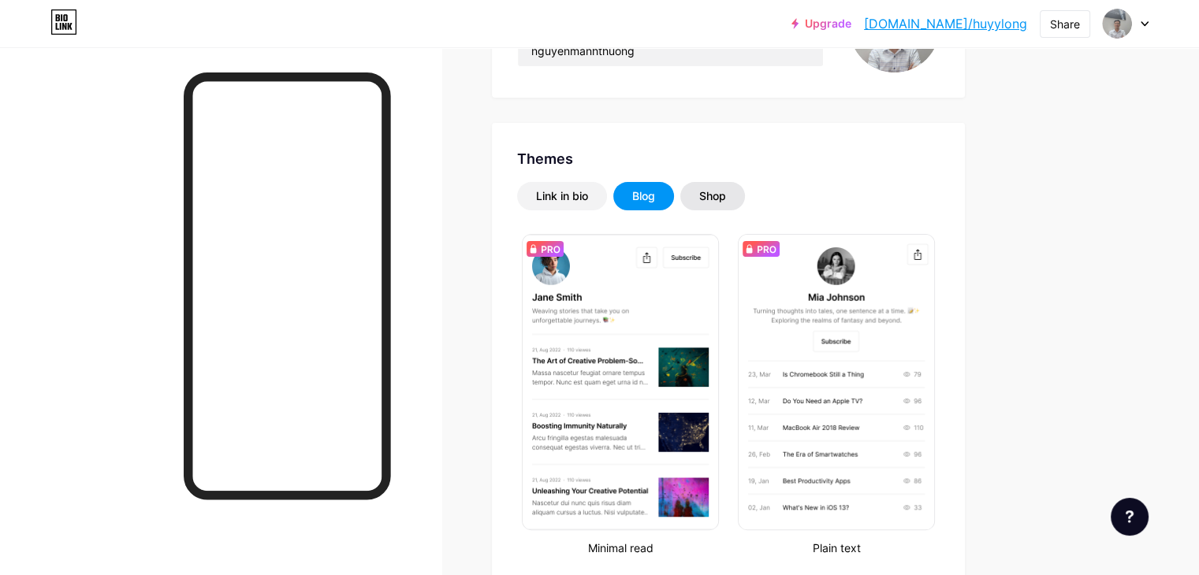
click at [726, 198] on div "Shop" at bounding box center [712, 196] width 27 height 16
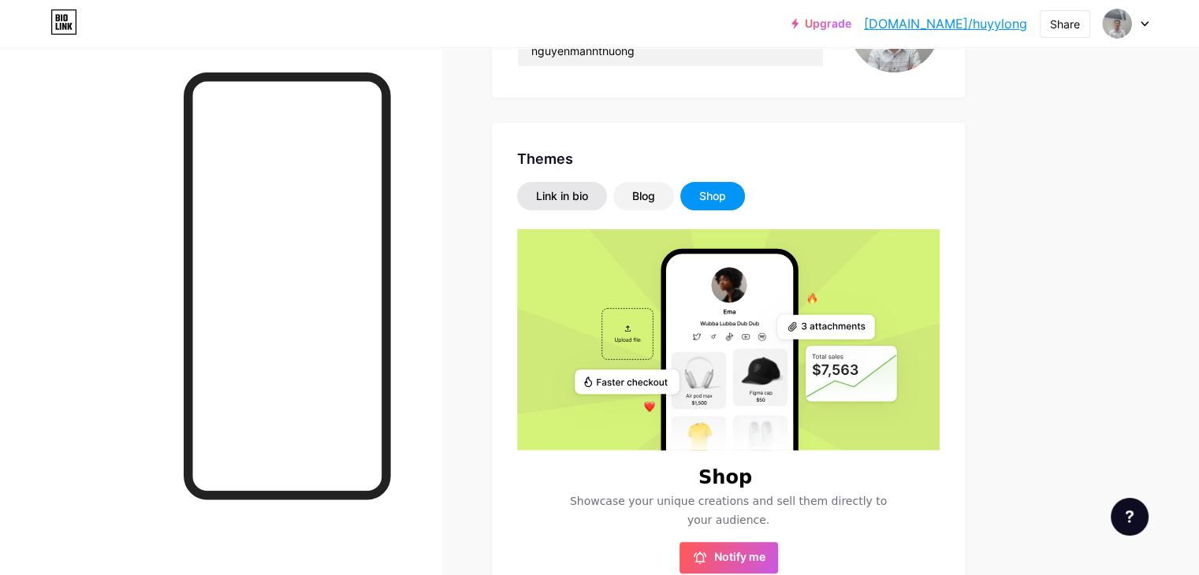
click at [588, 195] on div "Link in bio" at bounding box center [562, 196] width 52 height 16
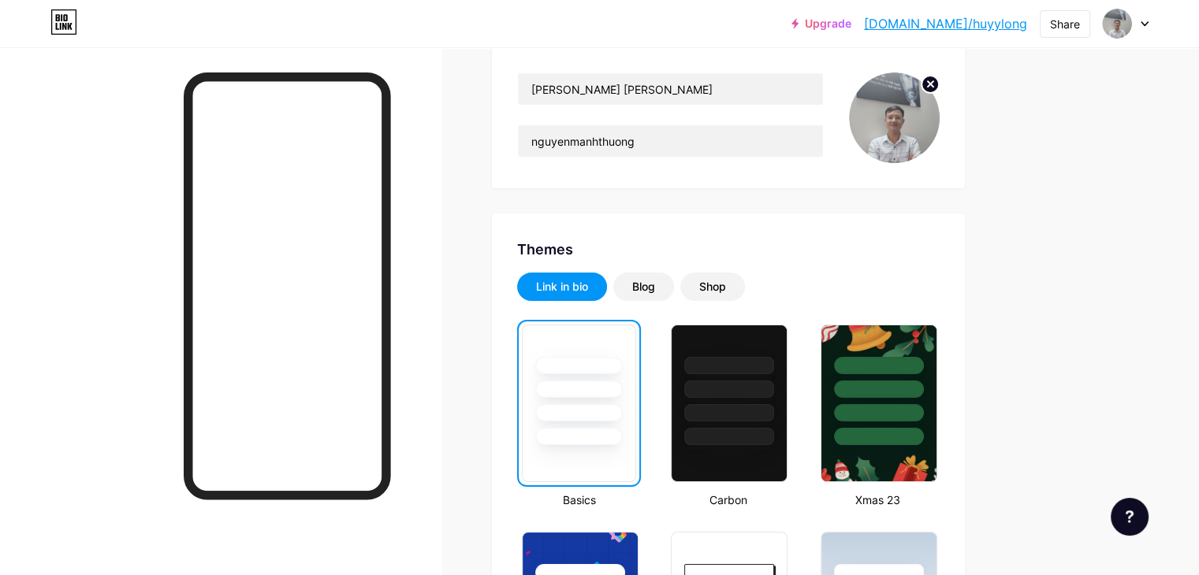
scroll to position [0, 0]
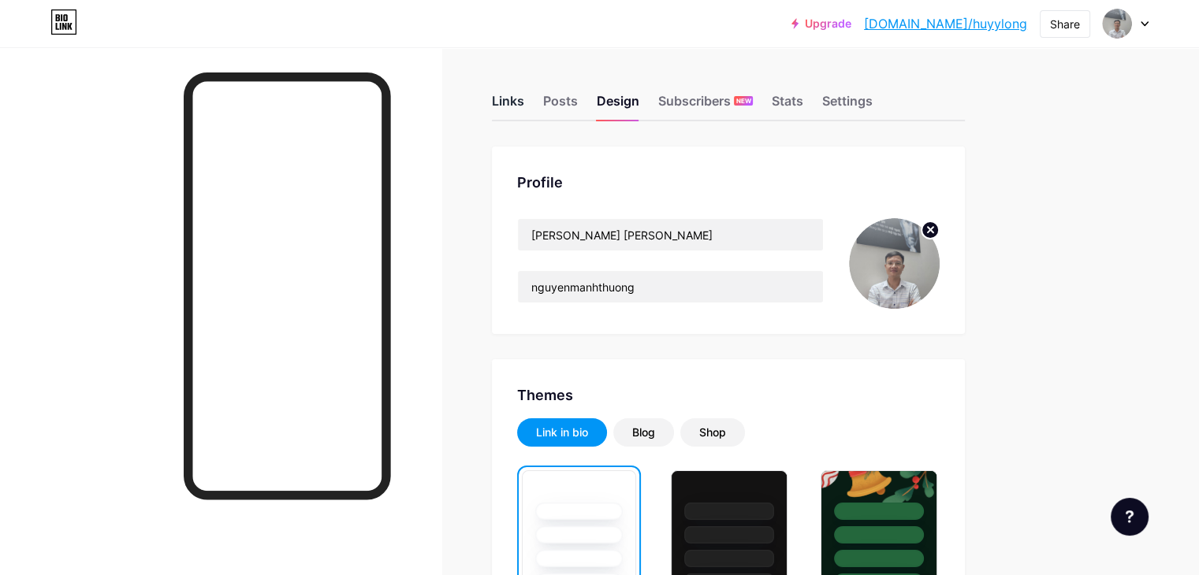
click at [524, 98] on div "Links" at bounding box center [508, 105] width 32 height 28
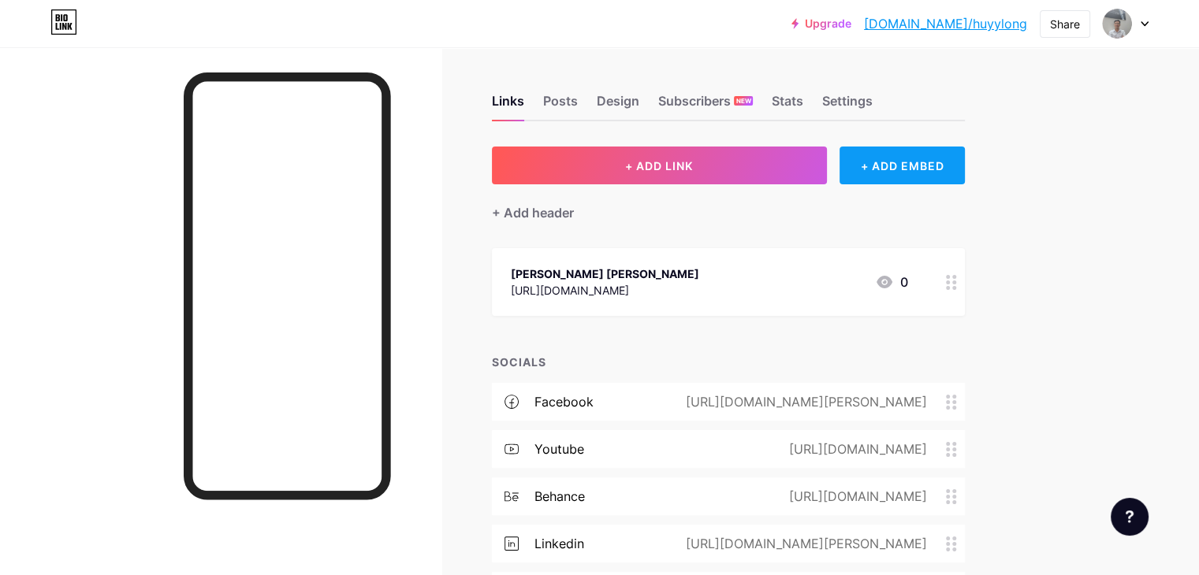
click at [965, 169] on div "+ ADD EMBED" at bounding box center [901, 166] width 125 height 38
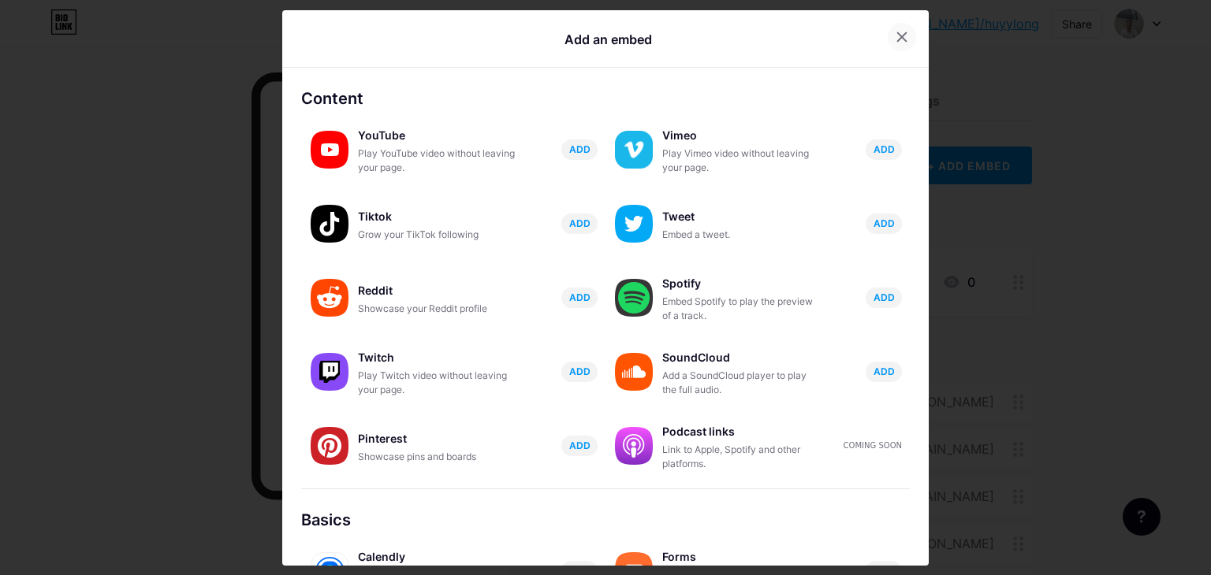
click at [895, 42] on icon at bounding box center [901, 37] width 13 height 13
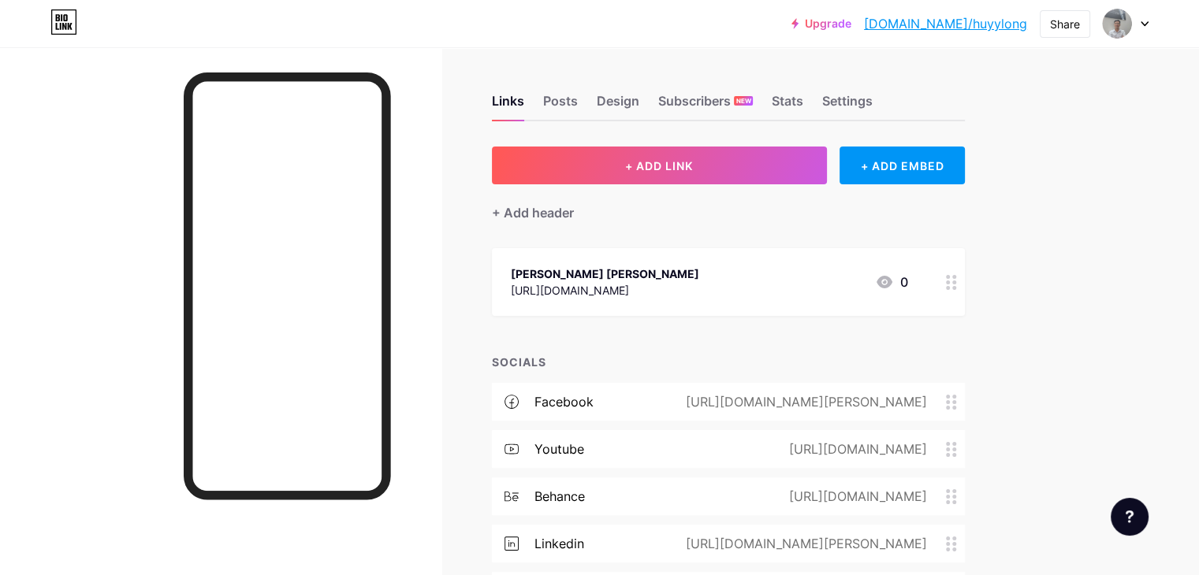
click at [965, 292] on div at bounding box center [951, 282] width 27 height 68
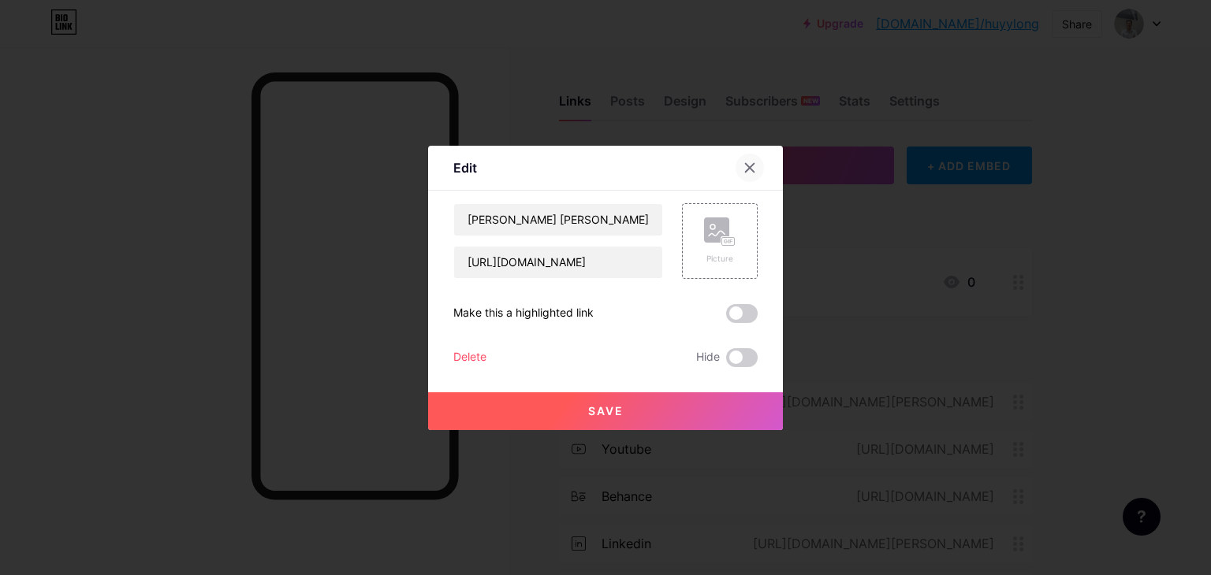
click at [738, 174] on div at bounding box center [749, 168] width 28 height 28
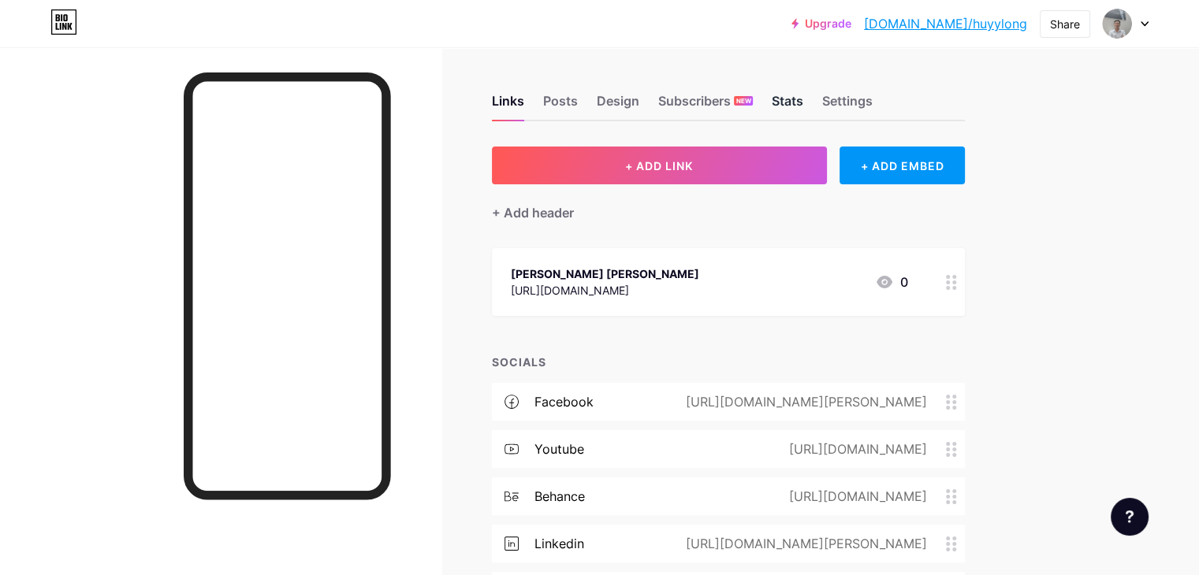
click at [803, 96] on div "Stats" at bounding box center [788, 105] width 32 height 28
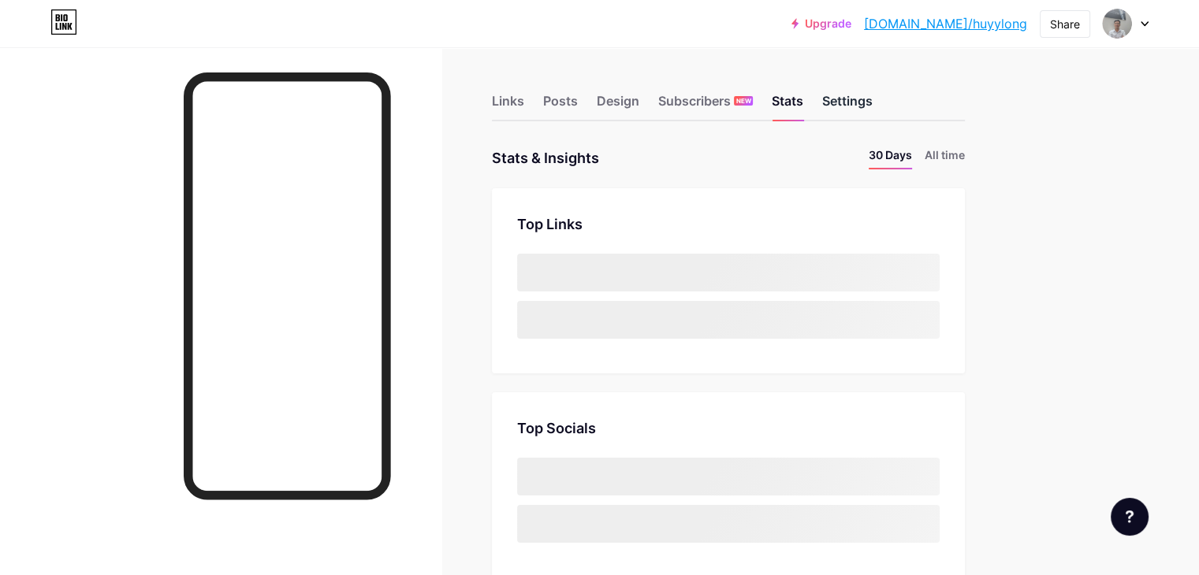
click at [872, 95] on div "Settings" at bounding box center [847, 105] width 50 height 28
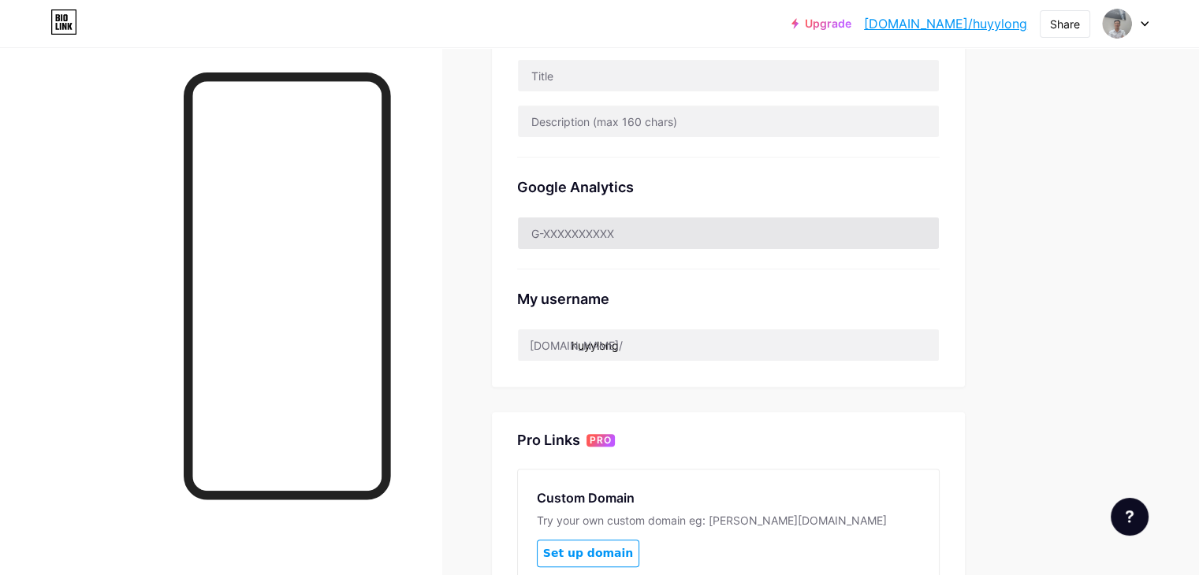
scroll to position [552, 0]
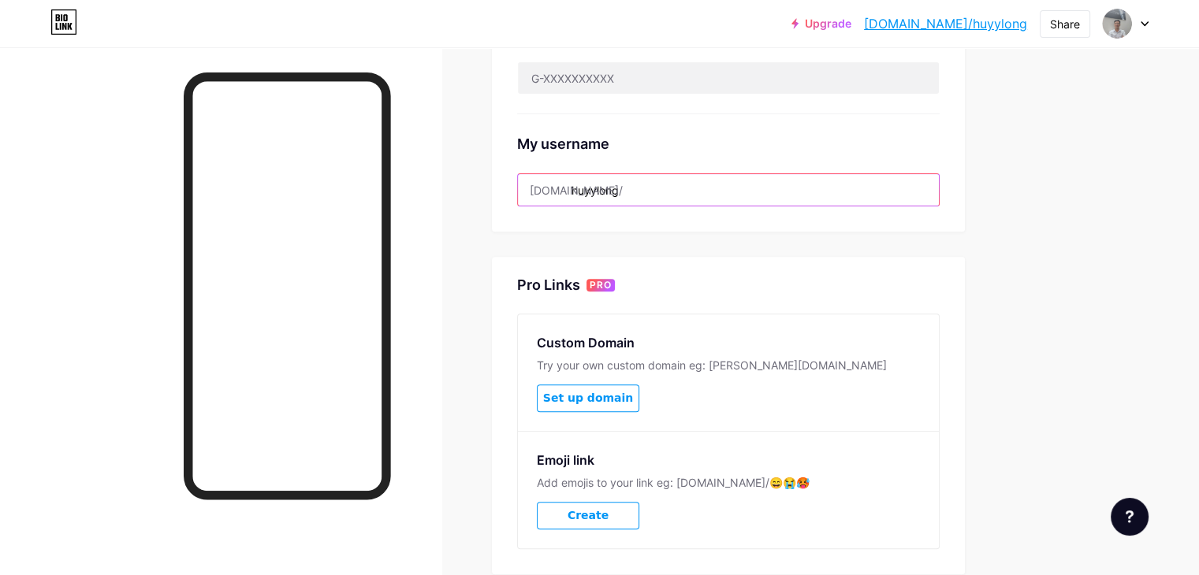
drag, startPoint x: 640, startPoint y: 185, endPoint x: 690, endPoint y: 186, distance: 50.4
click at [690, 186] on input "huyylong" at bounding box center [728, 190] width 421 height 32
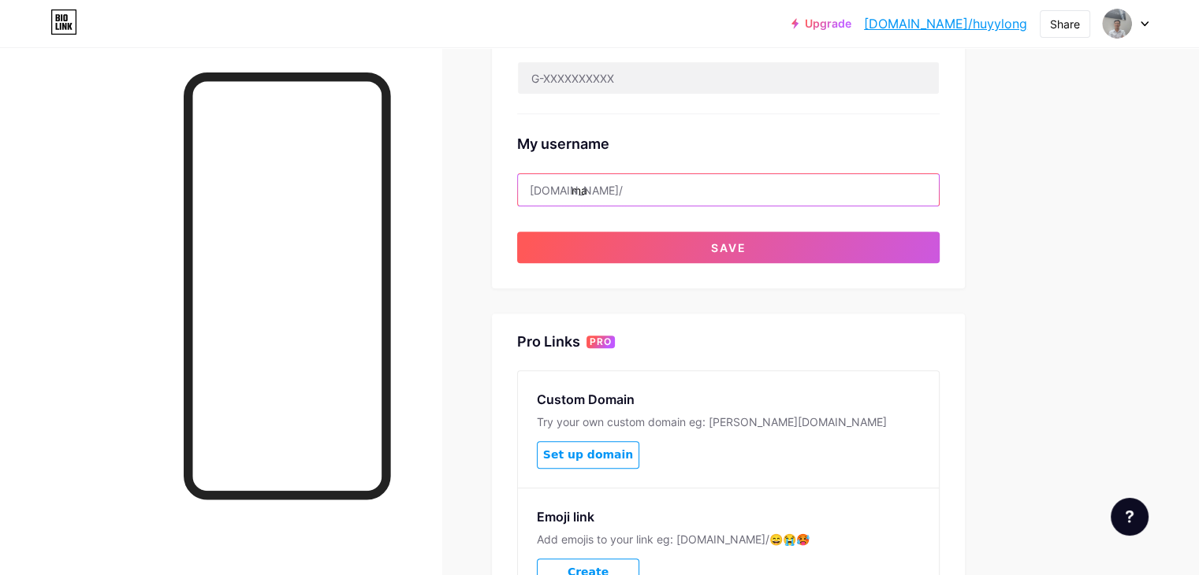
type input "m"
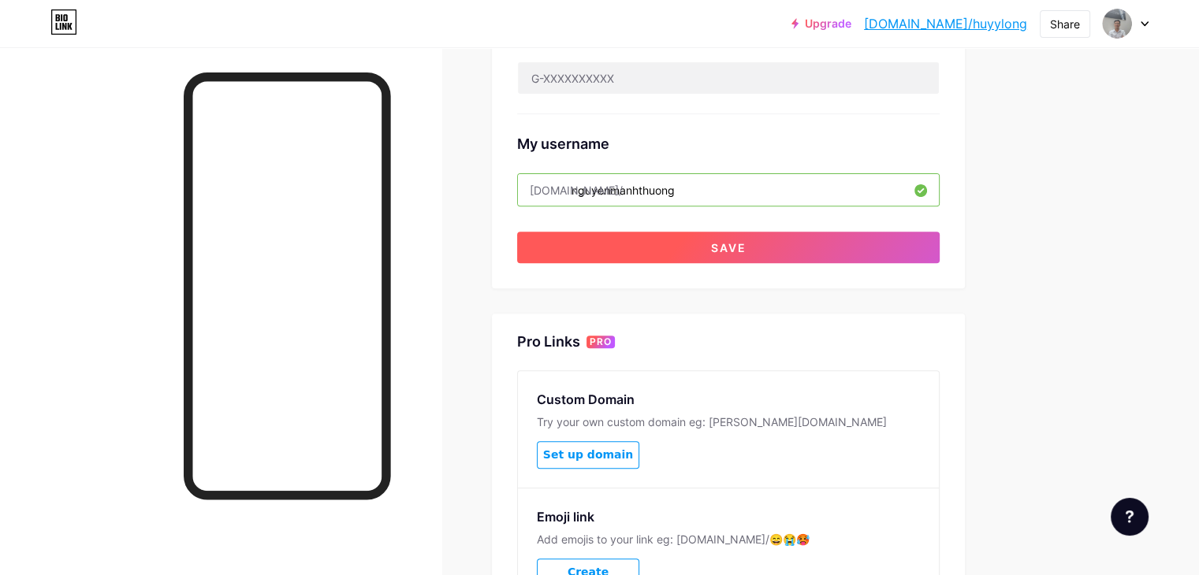
type input "nguyenmanhthuong"
click at [722, 255] on button "Save" at bounding box center [728, 248] width 422 height 32
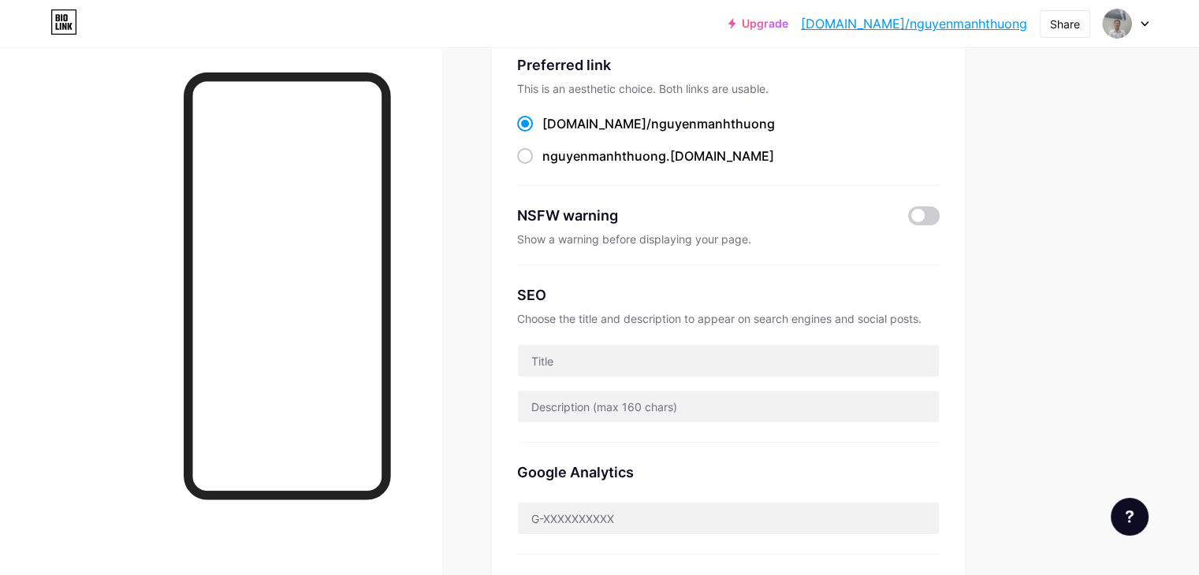
scroll to position [0, 0]
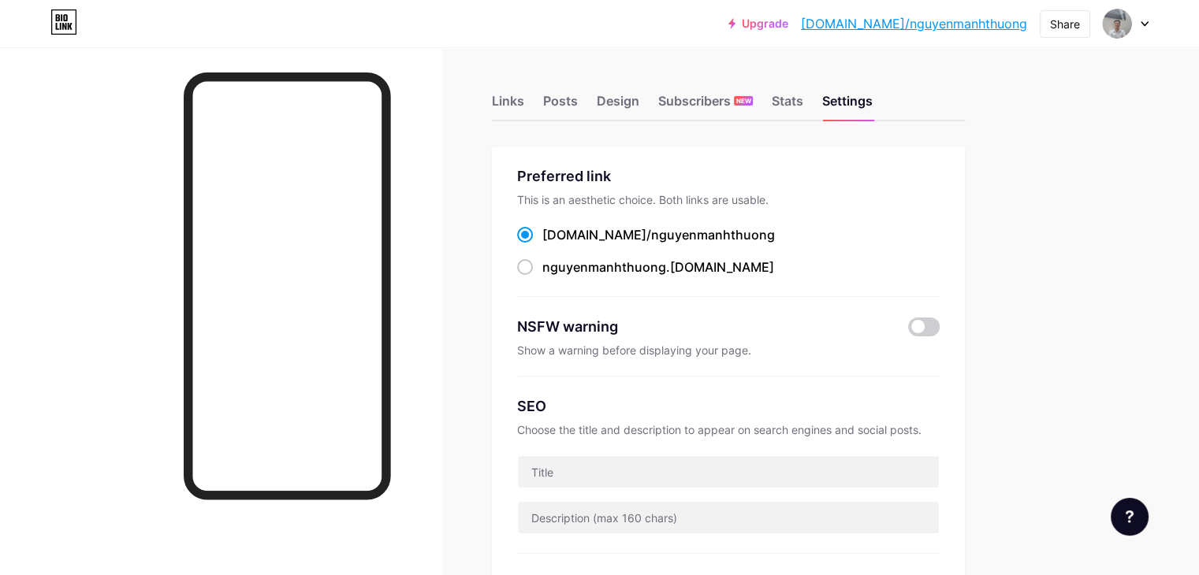
click at [957, 20] on link "[DOMAIN_NAME]/nguyenmanhthuong" at bounding box center [914, 23] width 226 height 19
